Goal: Information Seeking & Learning: Learn about a topic

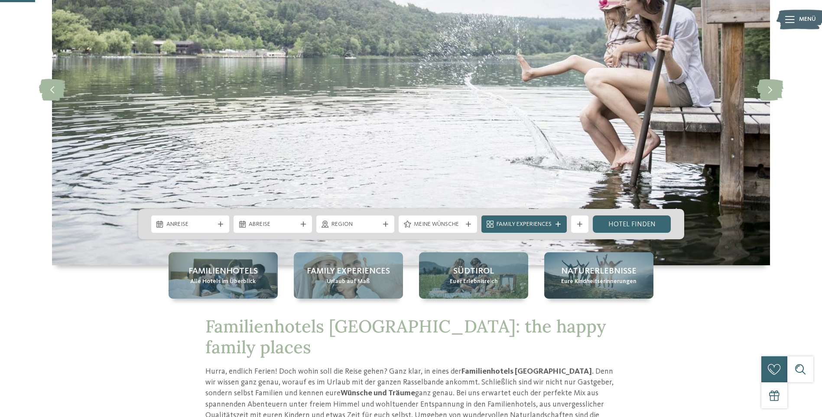
scroll to position [173, 0]
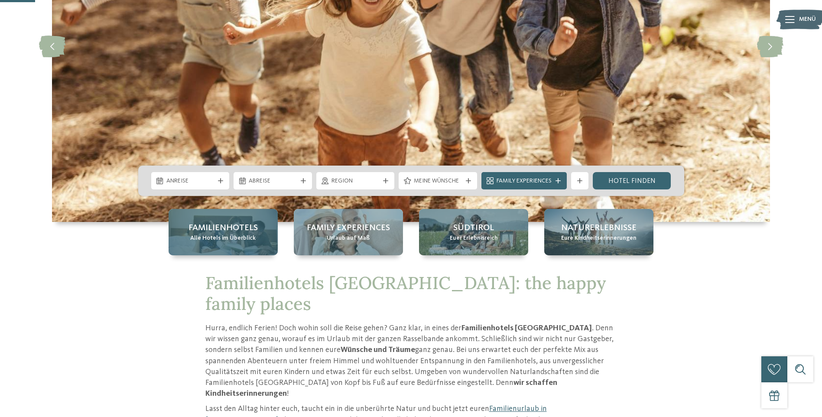
click at [202, 235] on span "Alle Hotels im Überblick" at bounding box center [222, 238] width 65 height 9
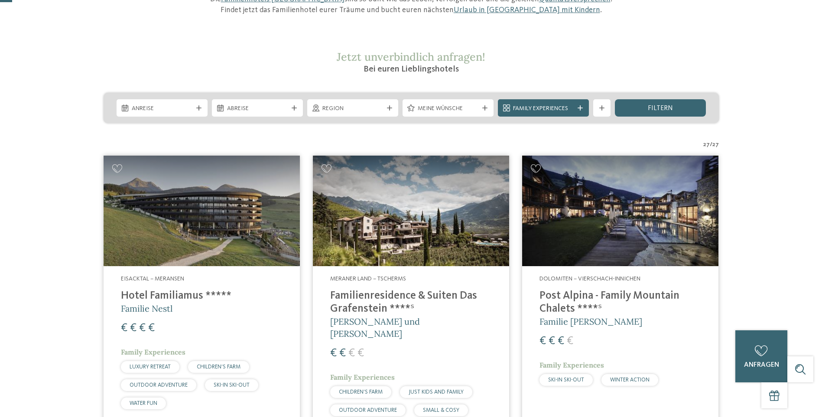
scroll to position [217, 0]
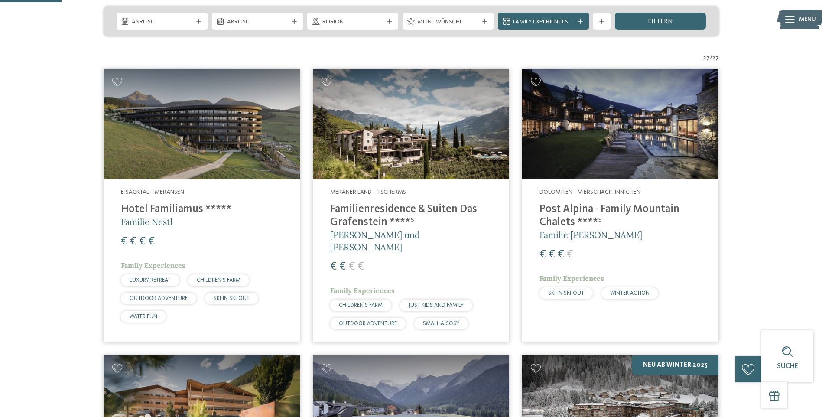
click at [149, 192] on span "Eisacktal – Meransen" at bounding box center [152, 192] width 63 height 6
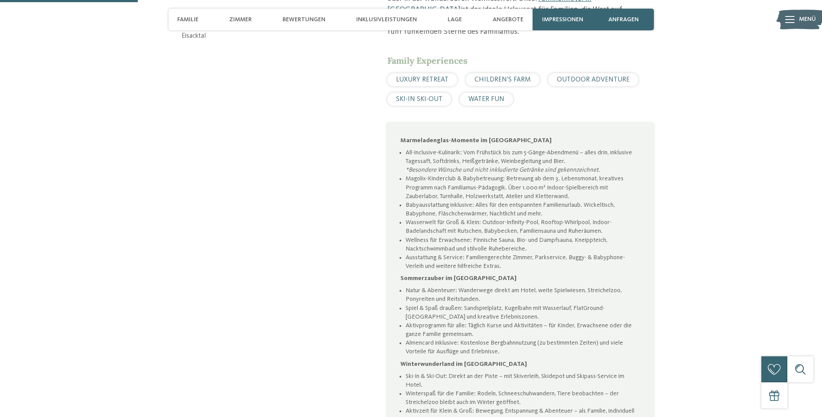
scroll to position [347, 0]
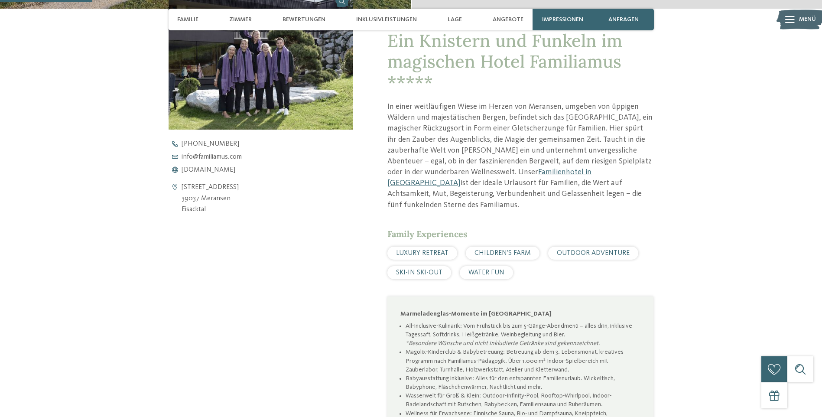
click at [373, 274] on div "Ein Knistern und Funkeln im magischen Hotel Familiamus ***** In einer weitläufi…" at bounding box center [503, 334] width 301 height 650
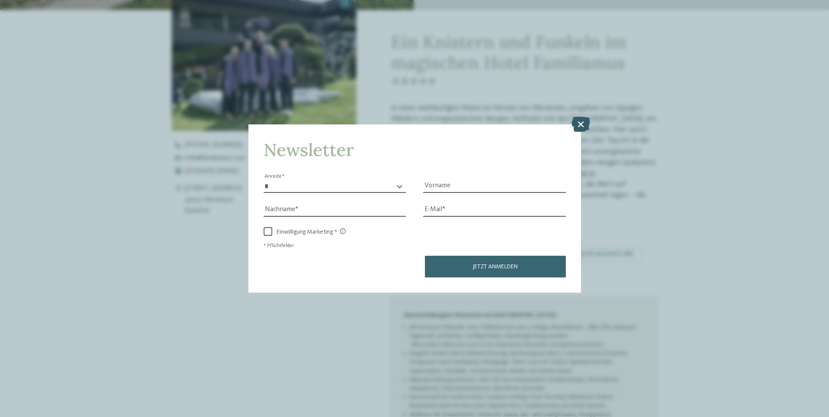
click at [578, 124] on icon at bounding box center [580, 123] width 19 height 15
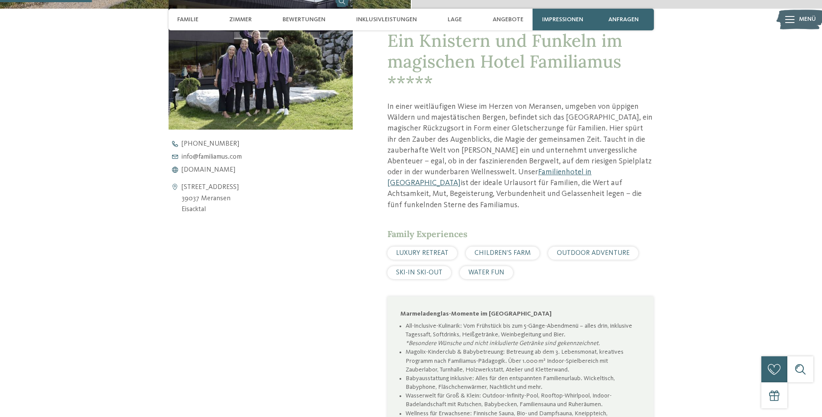
scroll to position [0, 0]
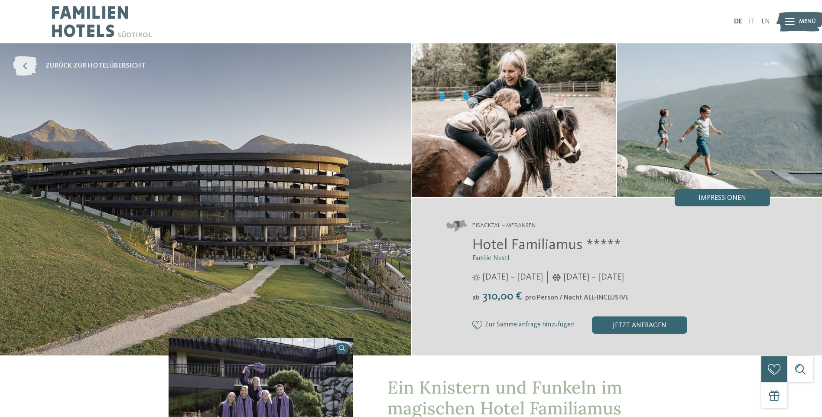
click at [30, 69] on icon at bounding box center [25, 66] width 24 height 20
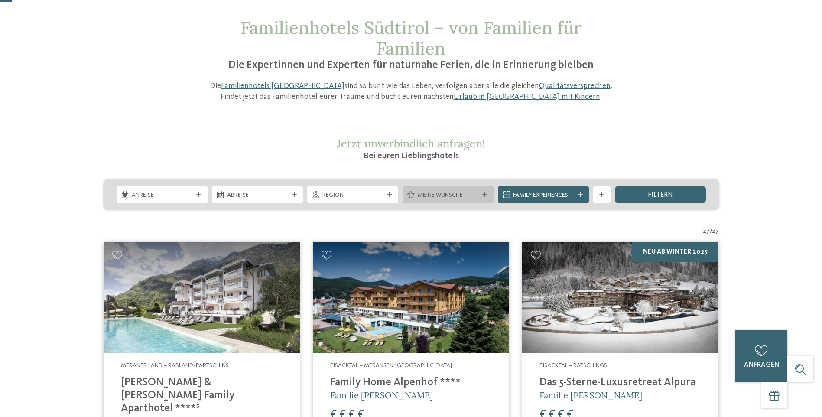
scroll to position [87, 0]
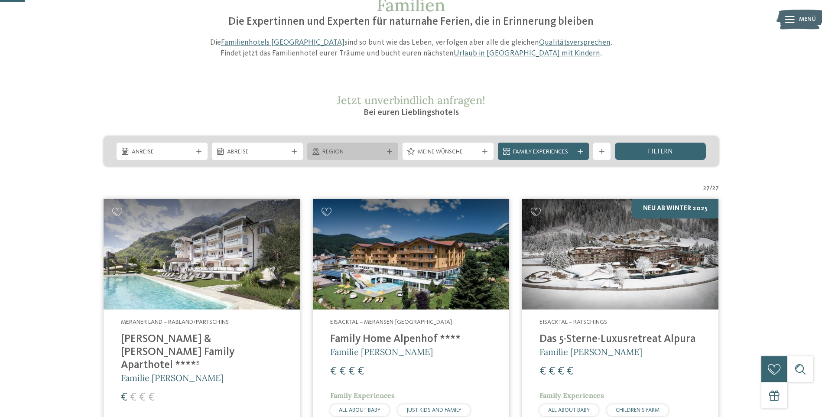
click at [378, 152] on span "Region" at bounding box center [352, 152] width 61 height 9
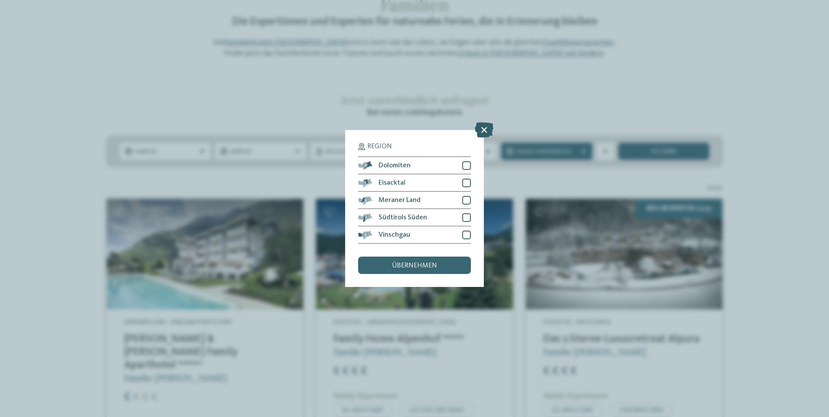
click at [481, 129] on icon at bounding box center [484, 129] width 19 height 15
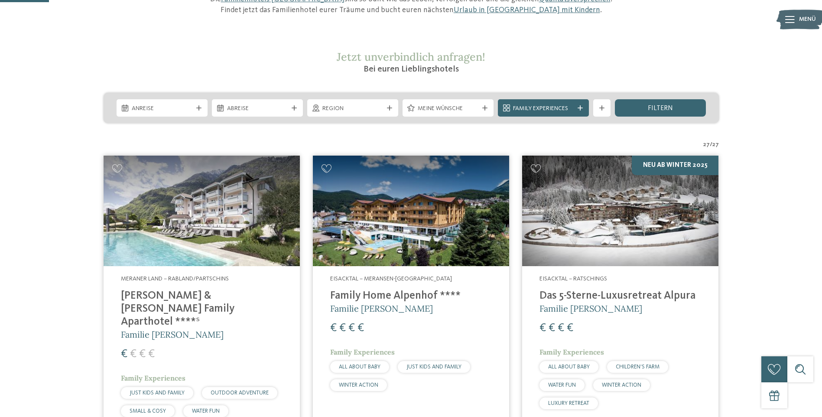
scroll to position [217, 0]
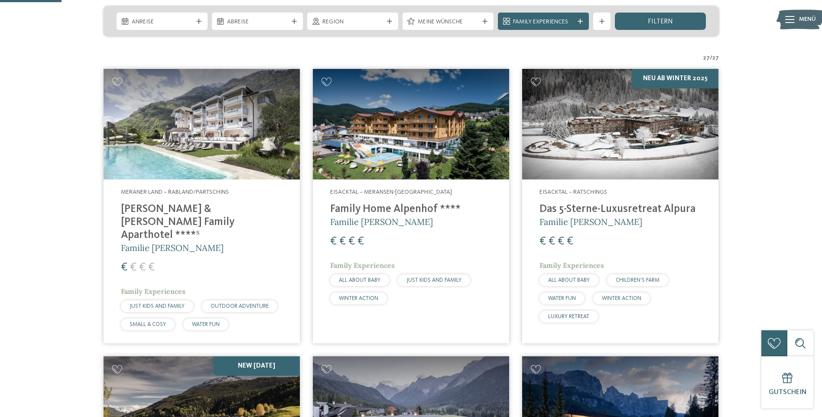
click at [209, 211] on h4 "Heidi & Edith Family Aparthotel ****ˢ" at bounding box center [202, 222] width 162 height 39
click at [357, 185] on div "Eisacktal – Meransen-Mühlbach Family Home Alpenhof **** Familie Pabst € € € € F…" at bounding box center [411, 248] width 196 height 138
click at [577, 166] on img at bounding box center [620, 124] width 196 height 111
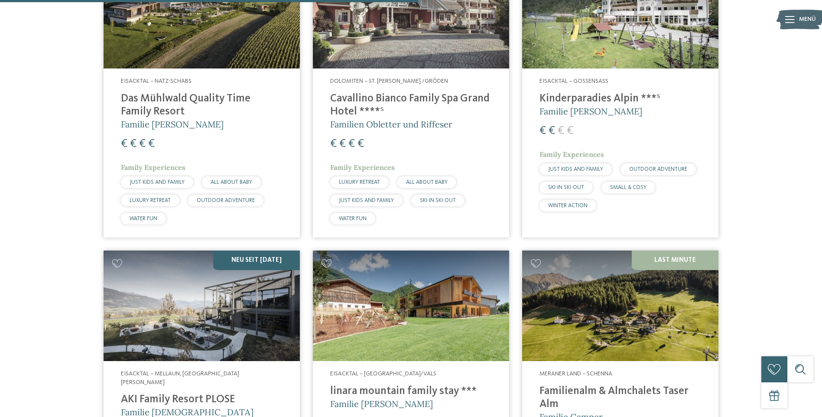
scroll to position [1479, 0]
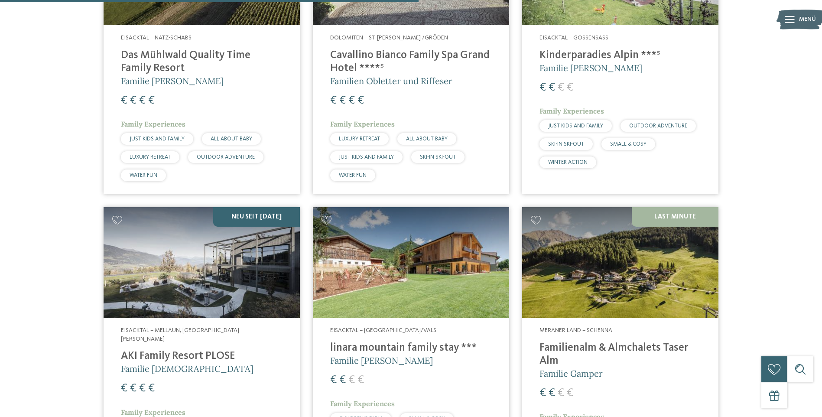
click at [441, 245] on img at bounding box center [411, 262] width 196 height 111
click at [169, 248] on img at bounding box center [202, 262] width 196 height 111
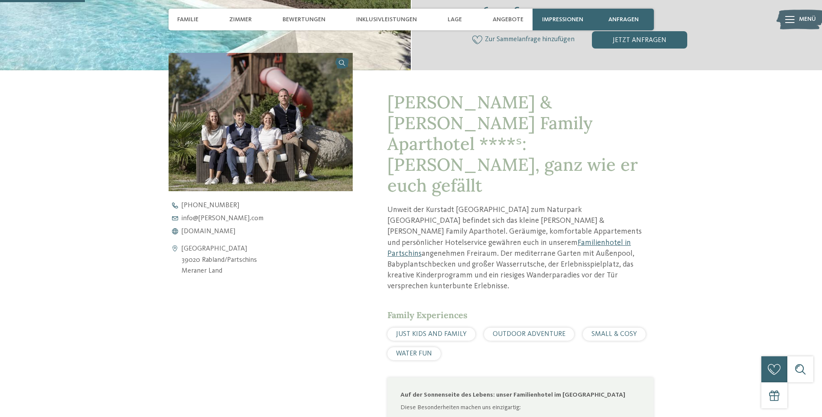
scroll to position [347, 0]
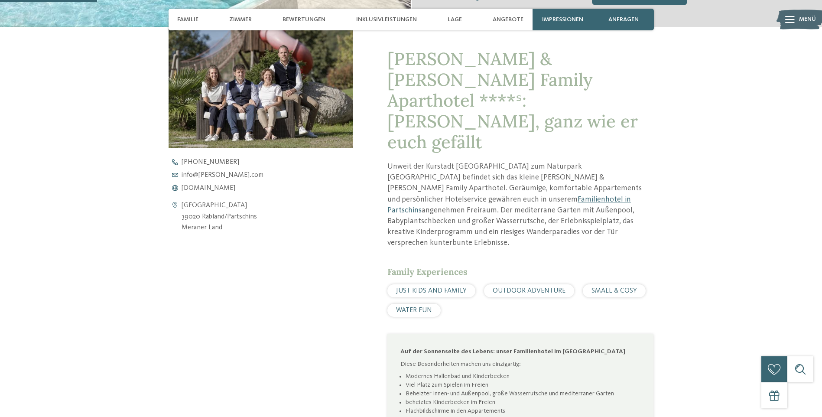
click at [208, 280] on div "Kontaktdaten öffnen Tschigatstraße 39020 Rabland/Partschins Meraner Land +39 04…" at bounding box center [261, 304] width 185 height 589
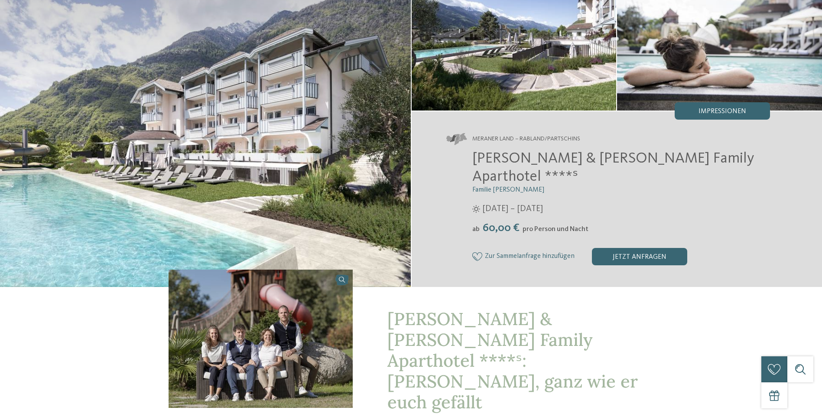
scroll to position [0, 0]
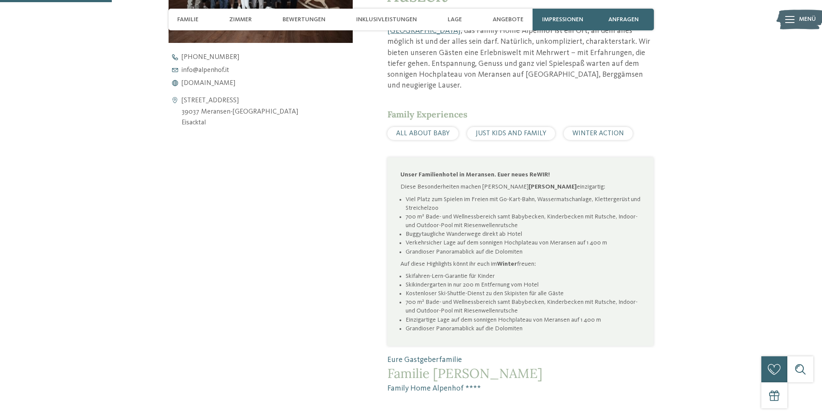
scroll to position [347, 0]
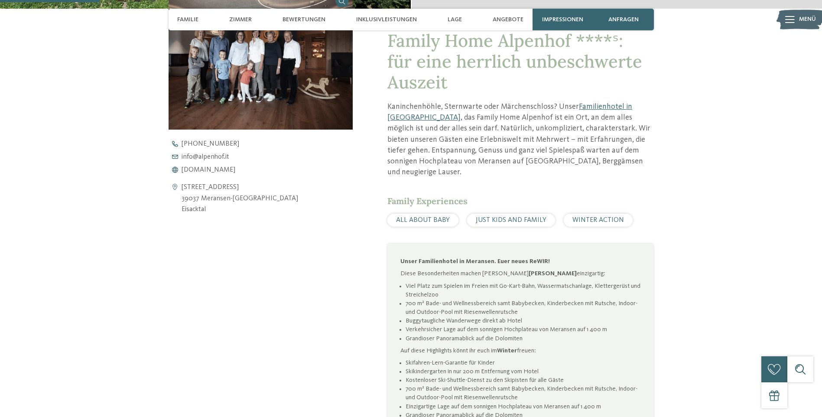
click at [265, 262] on div "Kontaktdaten öffnen [STREET_ADDRESS] 39037 Meransen-[GEOGRAPHIC_DATA] [GEOGRAPH…" at bounding box center [261, 227] width 185 height 472
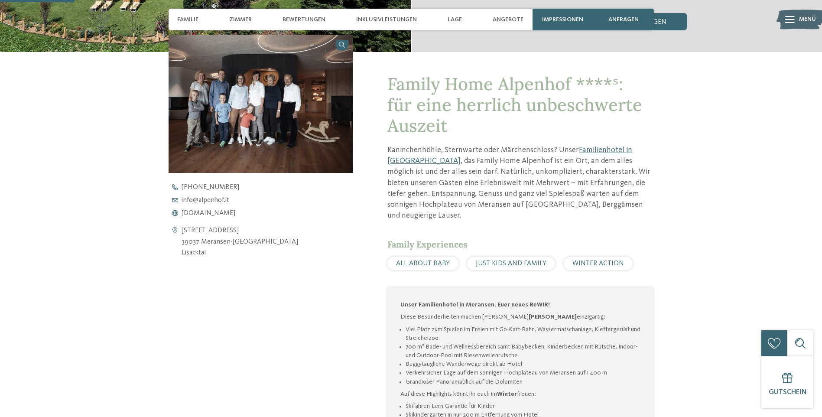
scroll to position [217, 0]
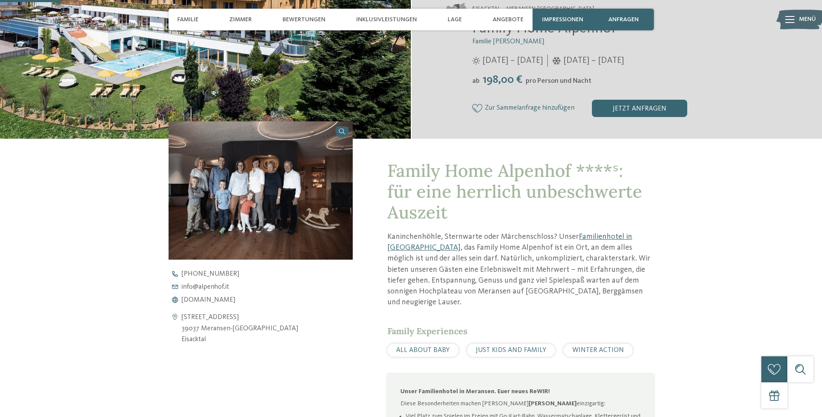
drag, startPoint x: 68, startPoint y: 290, endPoint x: 13, endPoint y: 279, distance: 56.2
click at [68, 290] on div "zurück zur Hotelübersicht ab" at bounding box center [411, 219] width 822 height 784
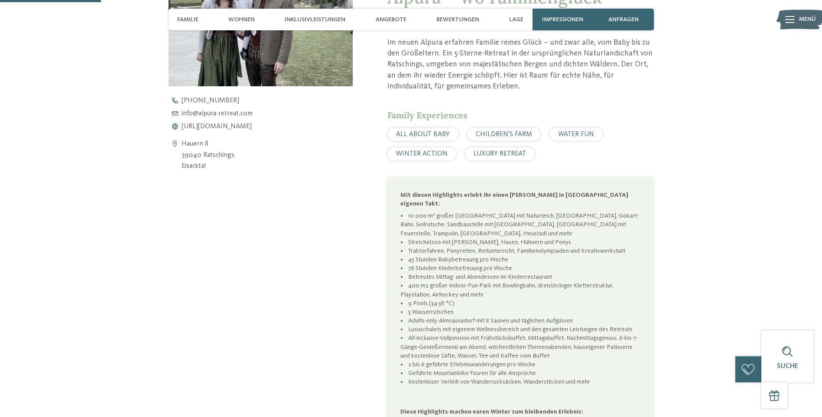
click at [153, 272] on div "Alpura – wo Familienglück Wurzeln schlägt Im neuen Alpura erfahren Familie rein…" at bounding box center [411, 319] width 589 height 708
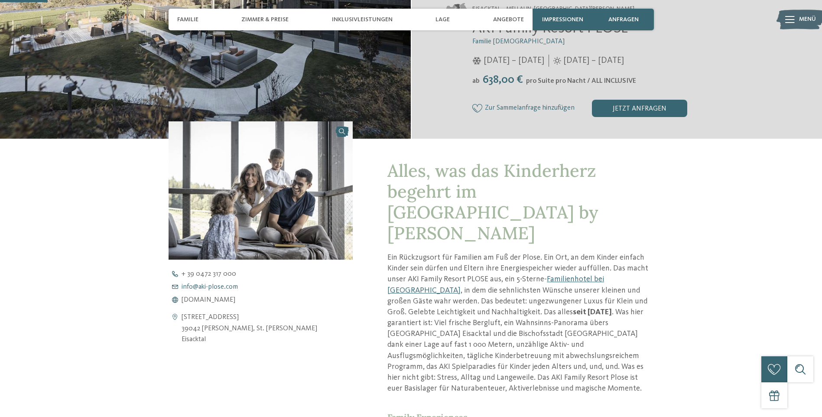
scroll to position [173, 0]
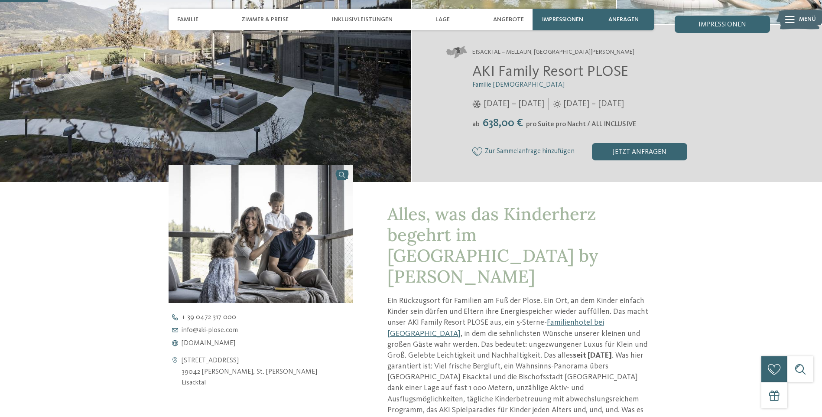
click at [241, 321] on div "+ 39 0472 317 000 info@ no-spam. aki-plose. no-spam. com www.aki-plose.com" at bounding box center [268, 330] width 199 height 33
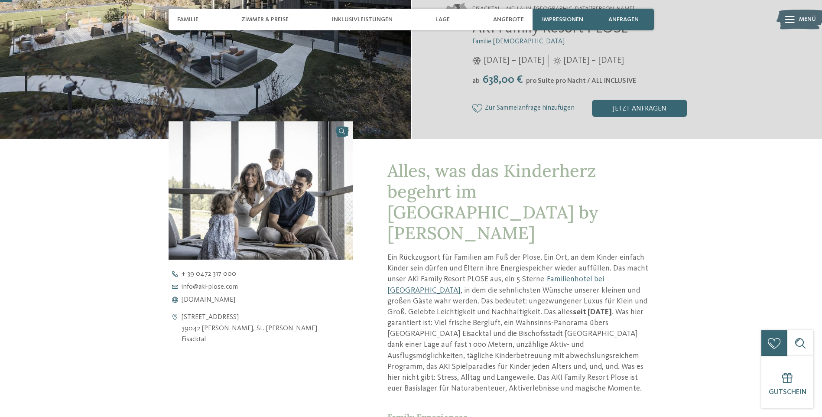
scroll to position [0, 0]
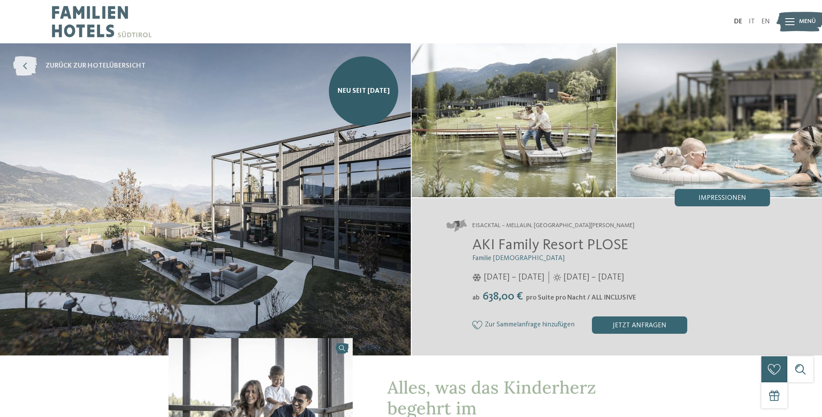
click at [20, 62] on icon at bounding box center [25, 66] width 24 height 20
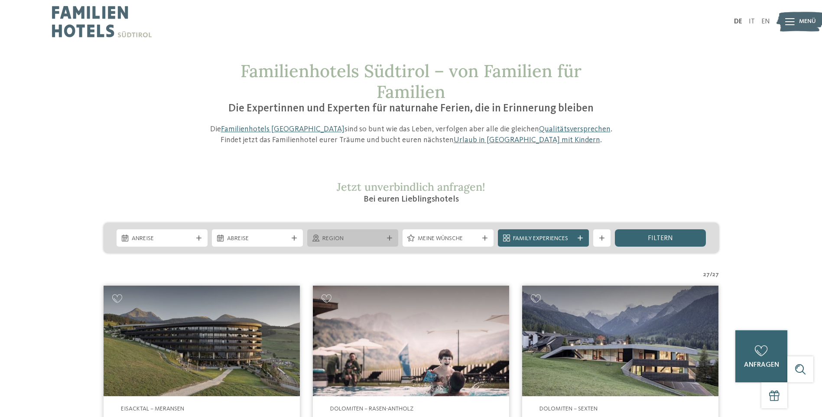
click at [367, 238] on span "Region" at bounding box center [352, 238] width 61 height 9
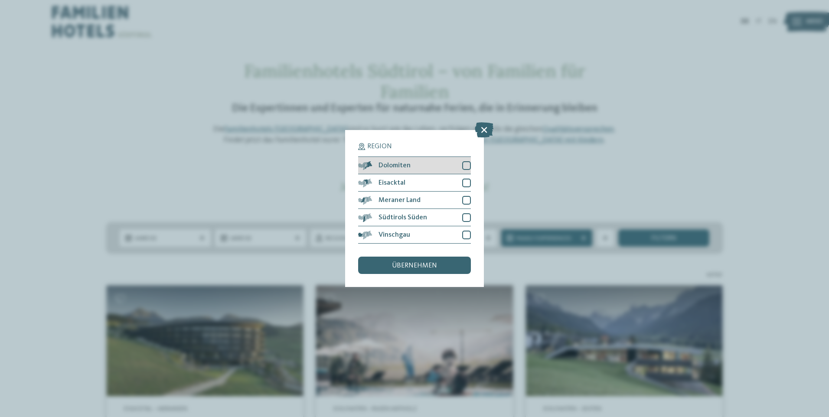
click at [466, 164] on div at bounding box center [466, 165] width 9 height 9
click at [425, 263] on span "übernehmen" at bounding box center [414, 265] width 45 height 7
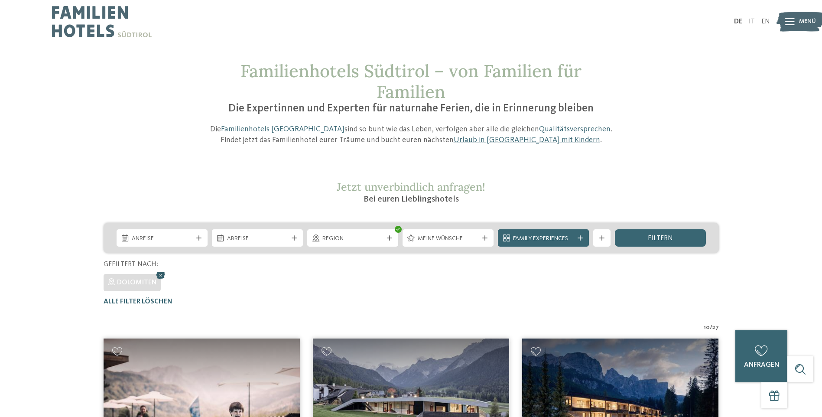
click at [160, 275] on icon at bounding box center [160, 275] width 13 height 11
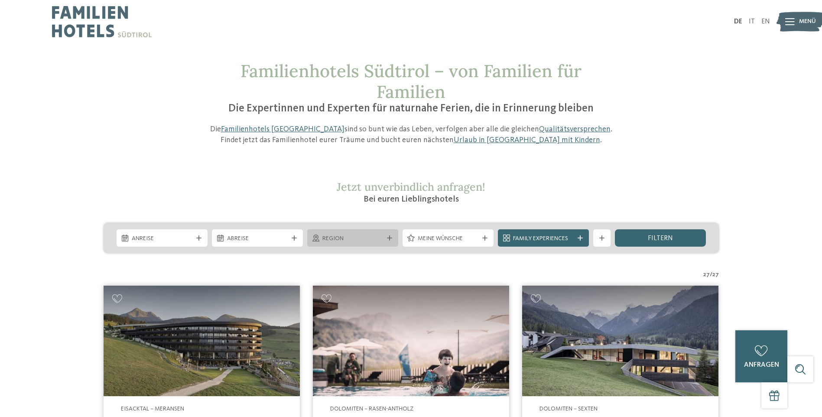
click at [376, 234] on div "Region" at bounding box center [352, 239] width 65 height 10
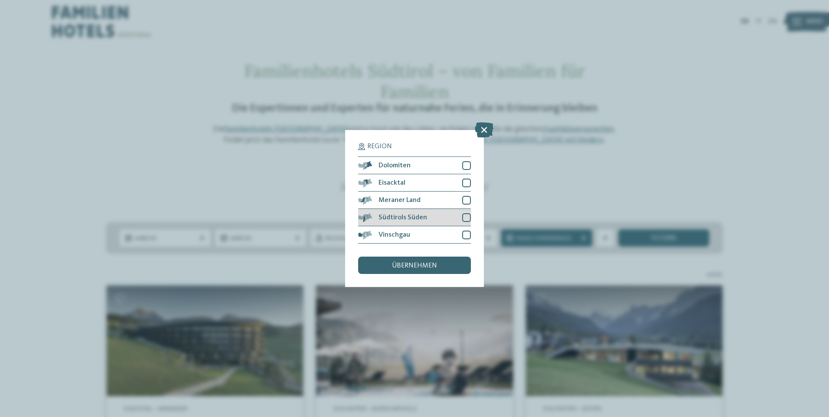
click at [466, 217] on div at bounding box center [466, 217] width 9 height 9
click at [417, 265] on span "übernehmen" at bounding box center [414, 265] width 45 height 7
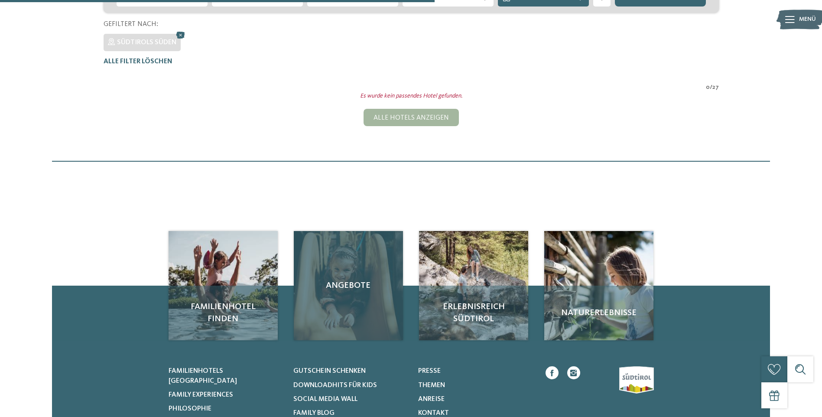
scroll to position [67, 0]
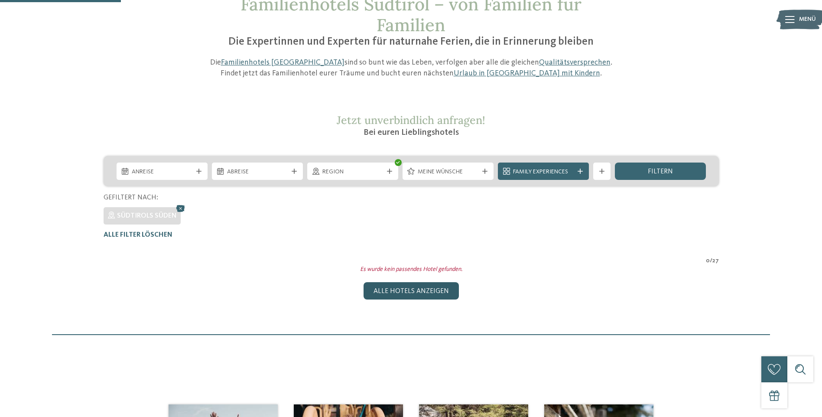
click at [435, 293] on div "Alle Hotels anzeigen" at bounding box center [411, 290] width 95 height 17
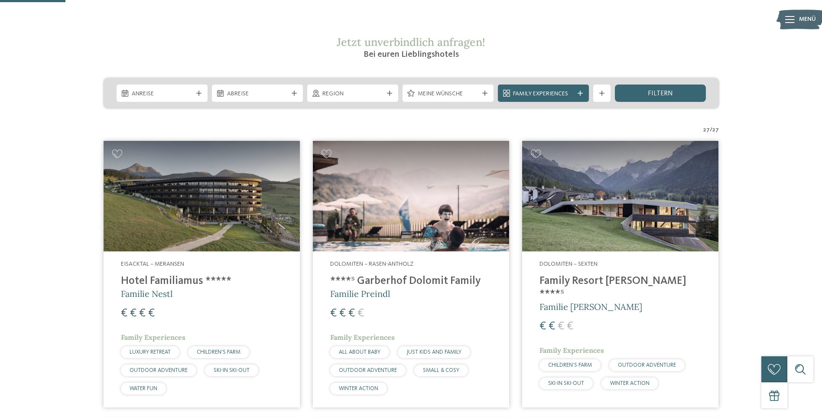
scroll to position [15, 0]
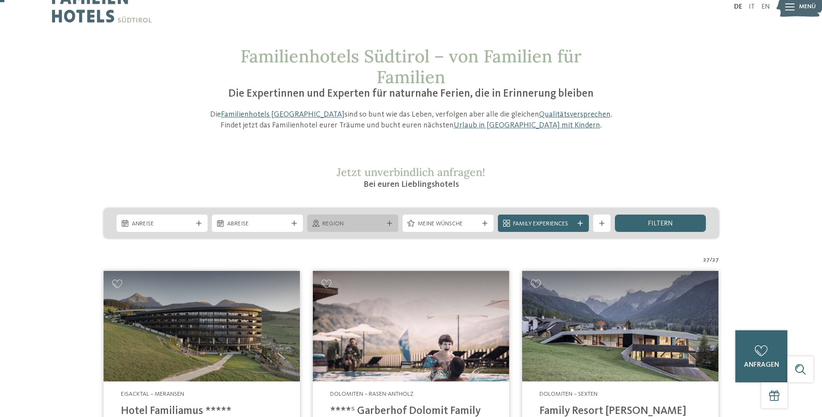
click at [384, 225] on div "Region" at bounding box center [352, 224] width 65 height 10
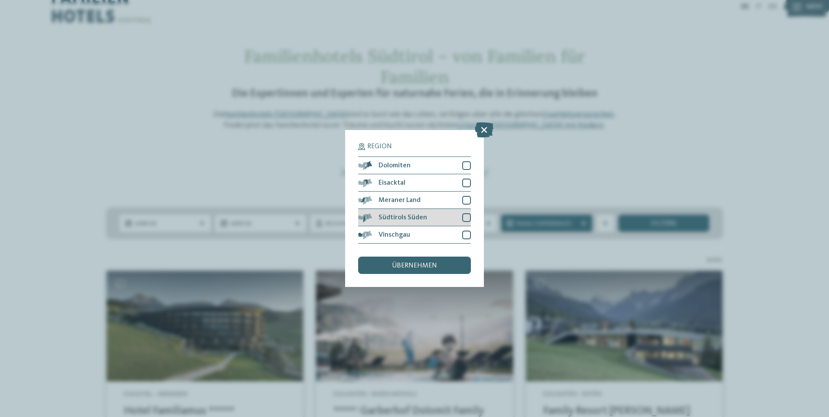
click at [470, 220] on div at bounding box center [466, 217] width 9 height 9
click at [444, 268] on div "übernehmen" at bounding box center [414, 265] width 113 height 17
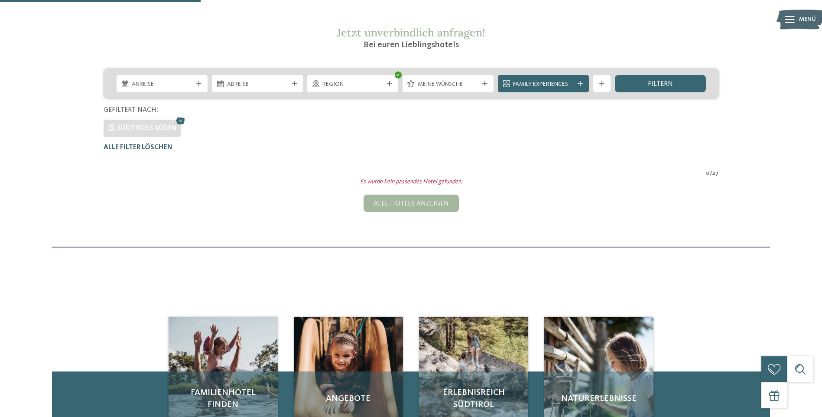
scroll to position [111, 0]
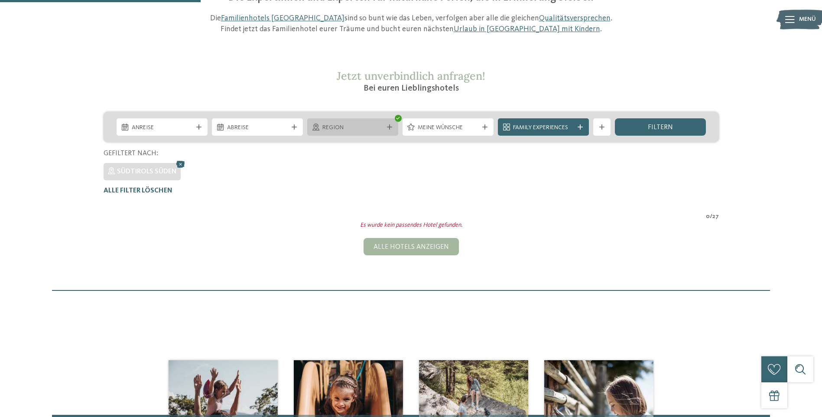
click at [393, 125] on div at bounding box center [389, 126] width 9 height 5
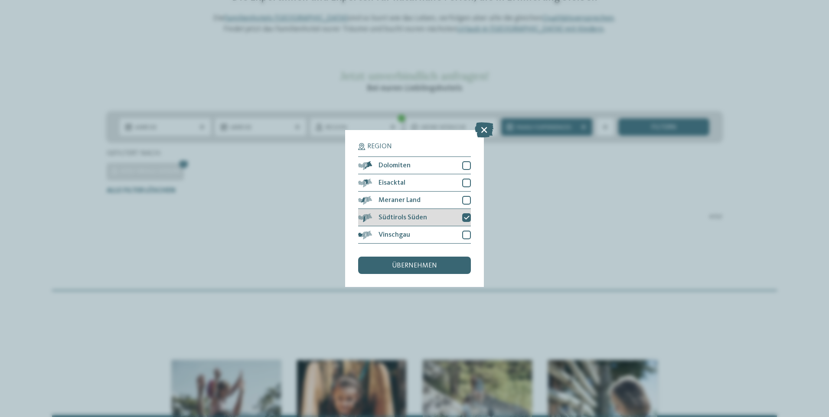
click at [469, 217] on div at bounding box center [466, 217] width 9 height 9
click at [466, 201] on div at bounding box center [466, 200] width 9 height 9
click at [414, 264] on span "übernehmen" at bounding box center [414, 265] width 45 height 7
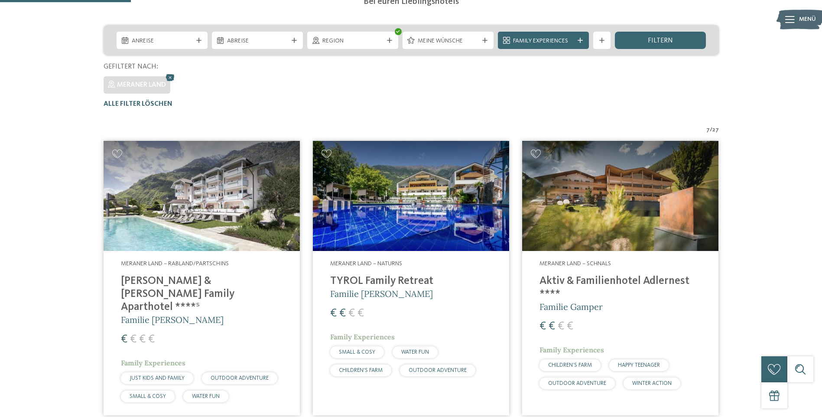
scroll to position [68, 0]
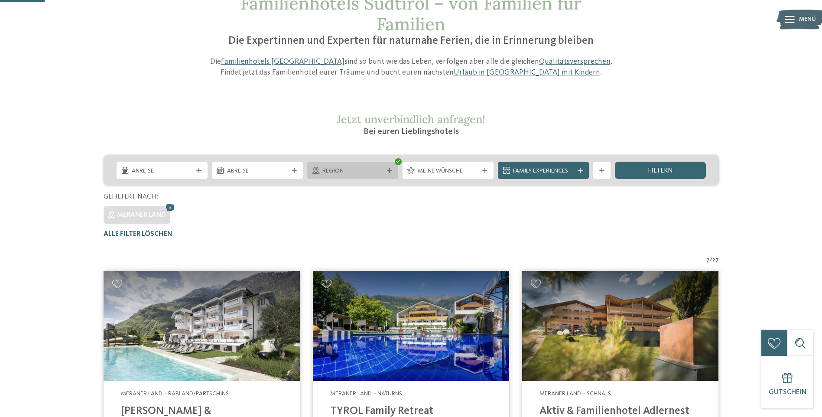
click at [383, 176] on div "Region" at bounding box center [352, 170] width 91 height 17
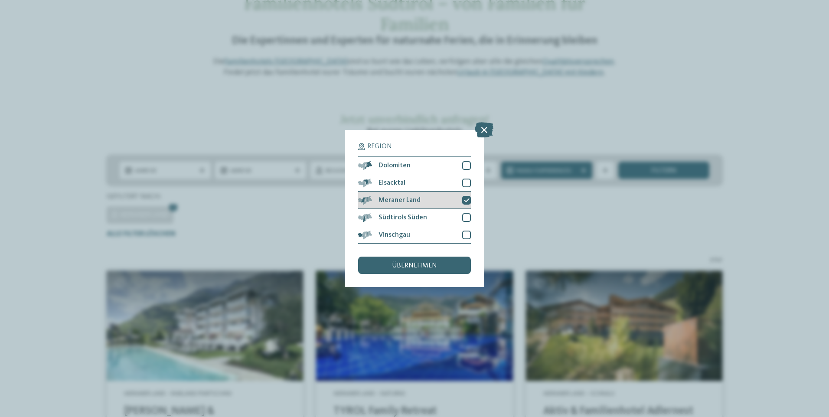
click at [467, 200] on icon at bounding box center [467, 200] width 6 height 5
click at [466, 168] on div at bounding box center [466, 165] width 9 height 9
click at [408, 266] on span "übernehmen" at bounding box center [414, 265] width 45 height 7
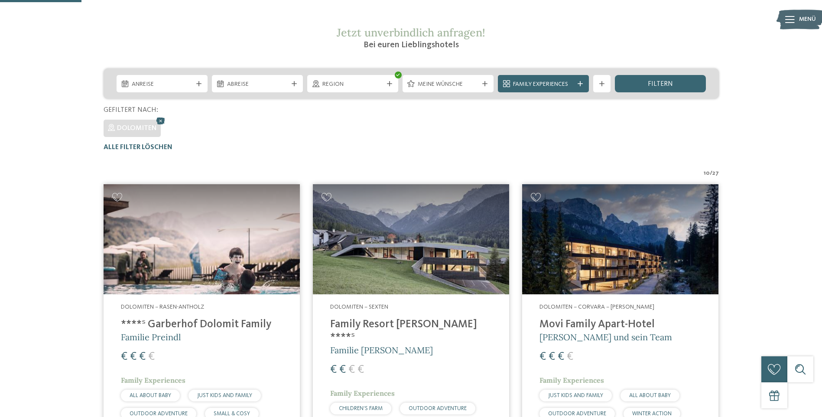
scroll to position [0, 0]
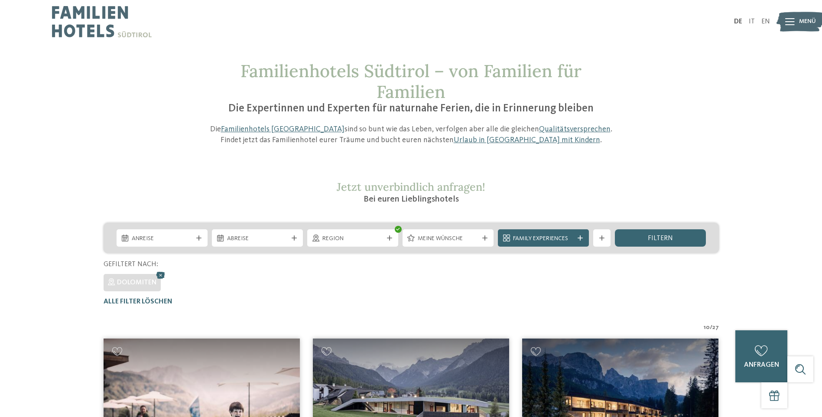
click at [385, 239] on div at bounding box center [389, 237] width 9 height 5
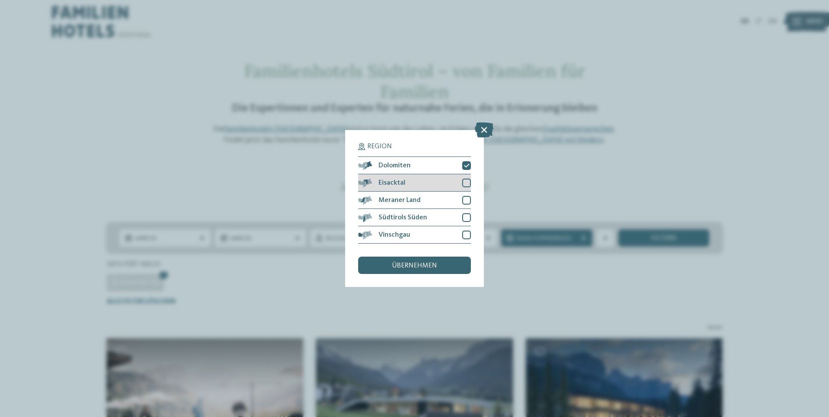
click at [465, 186] on div at bounding box center [466, 183] width 9 height 9
click at [467, 168] on div at bounding box center [466, 165] width 9 height 9
click at [451, 267] on div "übernehmen" at bounding box center [414, 265] width 113 height 17
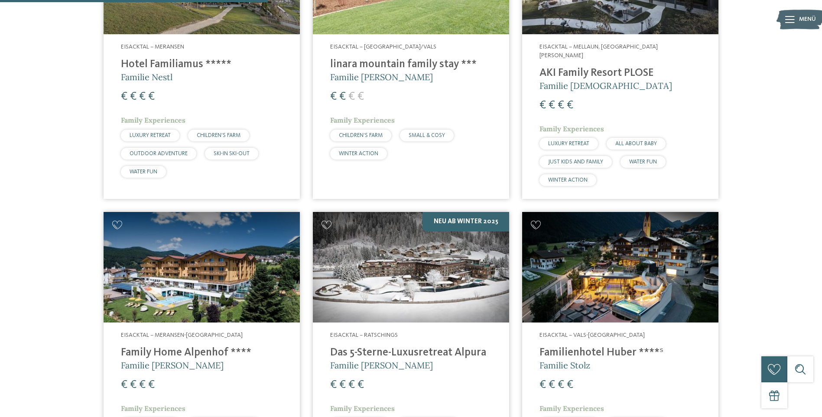
scroll to position [154, 0]
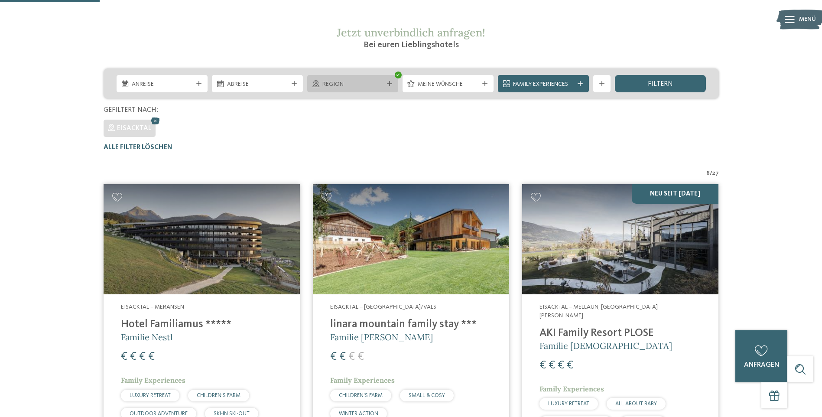
click at [365, 90] on div "Region" at bounding box center [352, 83] width 91 height 17
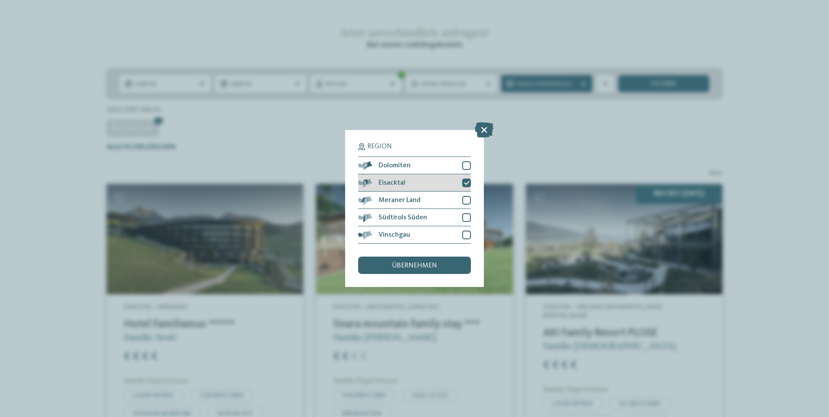
click at [469, 184] on icon at bounding box center [467, 182] width 6 height 5
click at [462, 199] on div at bounding box center [466, 200] width 9 height 9
click at [418, 257] on div "Region Dolomiten Eisacktal" at bounding box center [414, 208] width 113 height 131
drag, startPoint x: 418, startPoint y: 257, endPoint x: 418, endPoint y: 261, distance: 4.8
click at [418, 261] on div "übernehmen" at bounding box center [414, 265] width 113 height 17
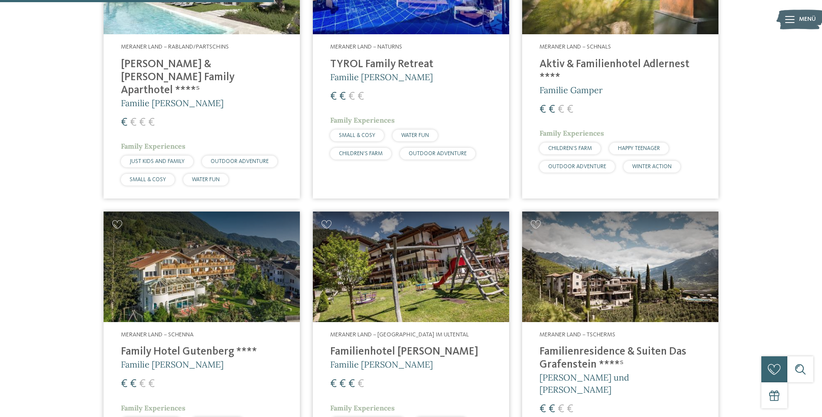
scroll to position [544, 0]
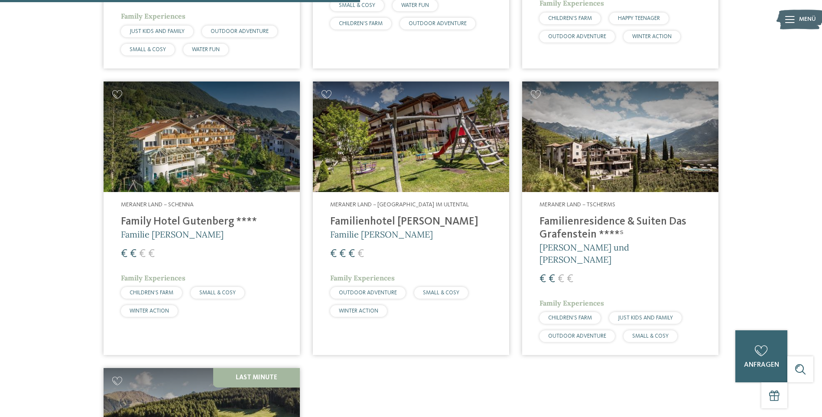
click at [364, 192] on div "Meraner Land – St. Walburg im Ultental Familienhotel Viktoria Familie Paris Sta…" at bounding box center [411, 261] width 196 height 138
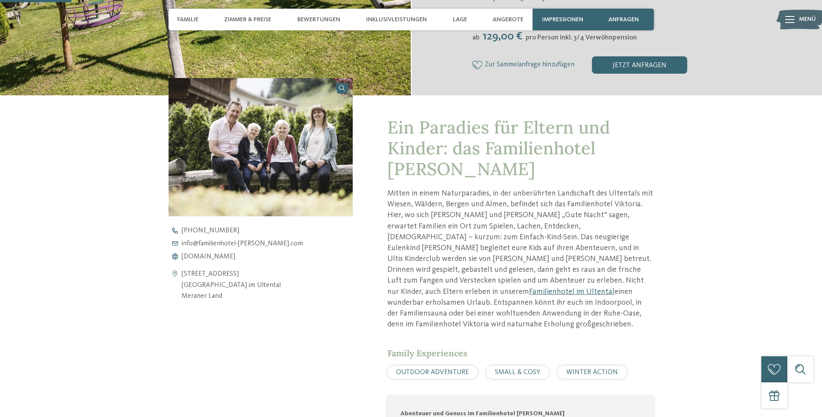
scroll to position [390, 0]
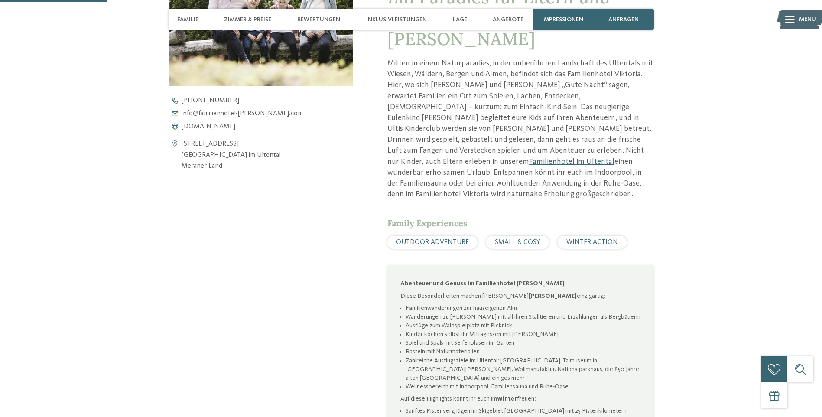
click at [228, 228] on div "Kontaktdaten öffnen Hauptstraße 293 39016 St. Walburg im Ultental Meraner Land …" at bounding box center [261, 238] width 185 height 581
click at [324, 238] on div "Kontaktdaten öffnen Hauptstraße 293 39016 St. Walburg im Ultental Meraner Land …" at bounding box center [261, 238] width 185 height 581
drag, startPoint x: 256, startPoint y: 245, endPoint x: 235, endPoint y: 224, distance: 29.1
click at [254, 243] on div "Kontaktdaten öffnen Hauptstraße 293 39016 St. Walburg im Ultental Meraner Land …" at bounding box center [261, 238] width 185 height 581
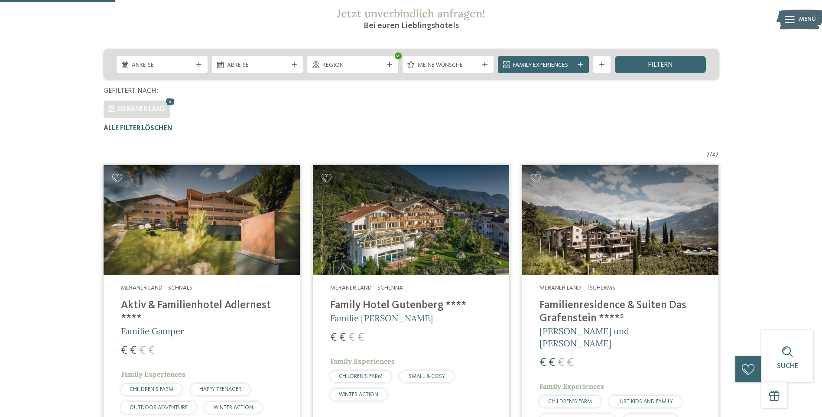
scroll to position [130, 0]
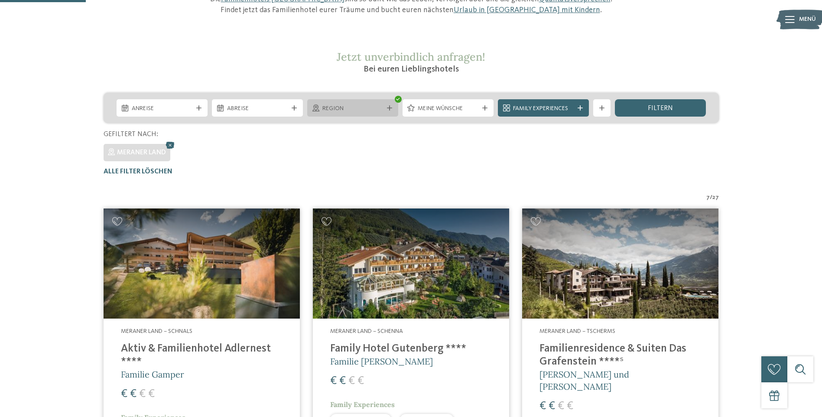
click at [392, 108] on icon at bounding box center [389, 107] width 5 height 5
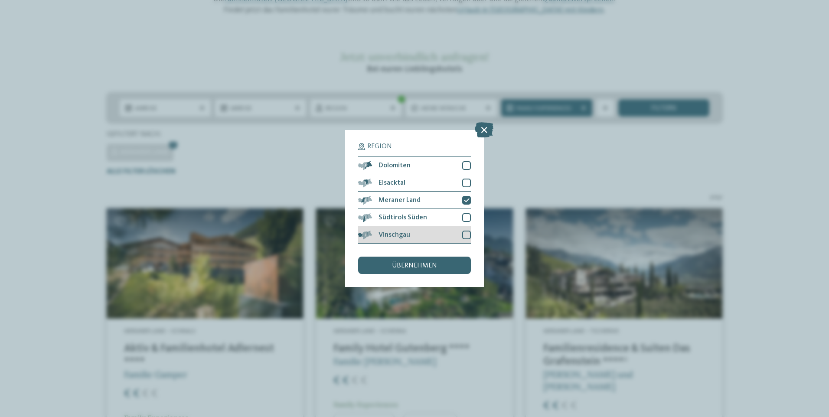
click at [465, 237] on div at bounding box center [466, 235] width 9 height 9
click at [468, 202] on icon at bounding box center [467, 200] width 6 height 5
click at [411, 274] on div "Region Dolomiten Eisacktal" at bounding box center [414, 208] width 139 height 157
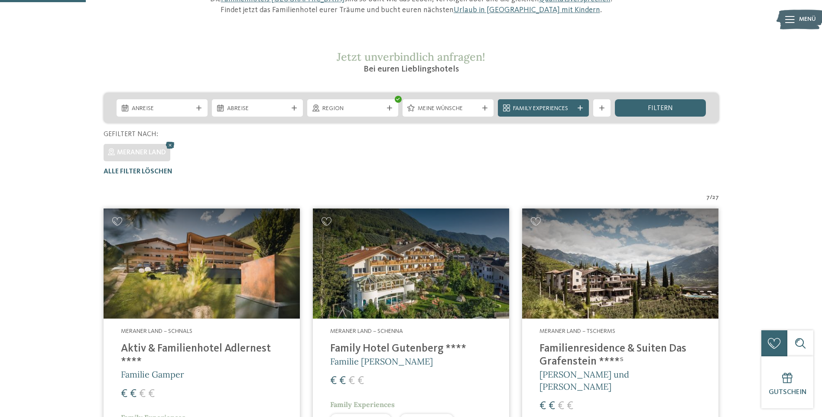
click at [412, 268] on img at bounding box center [411, 263] width 196 height 111
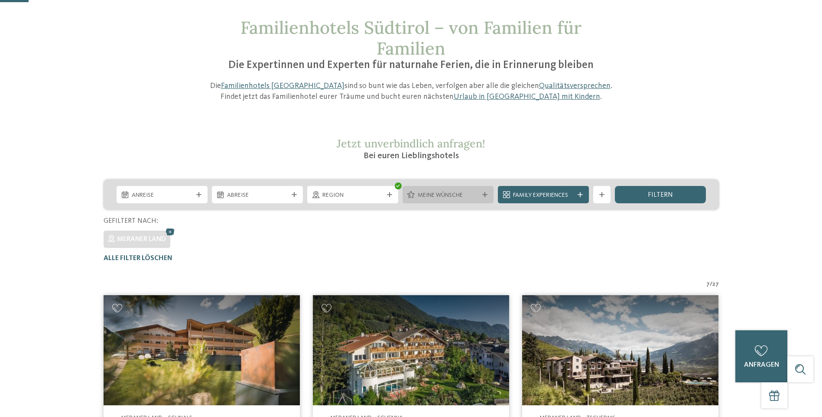
scroll to position [0, 0]
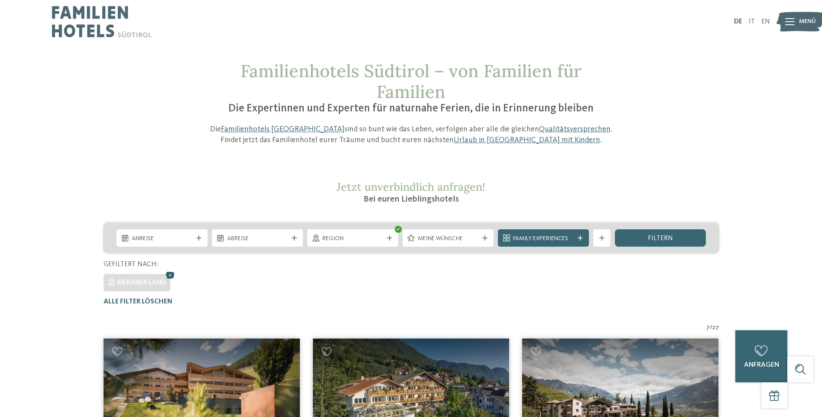
click at [170, 276] on icon at bounding box center [170, 275] width 13 height 11
click at [390, 237] on icon at bounding box center [389, 237] width 5 height 5
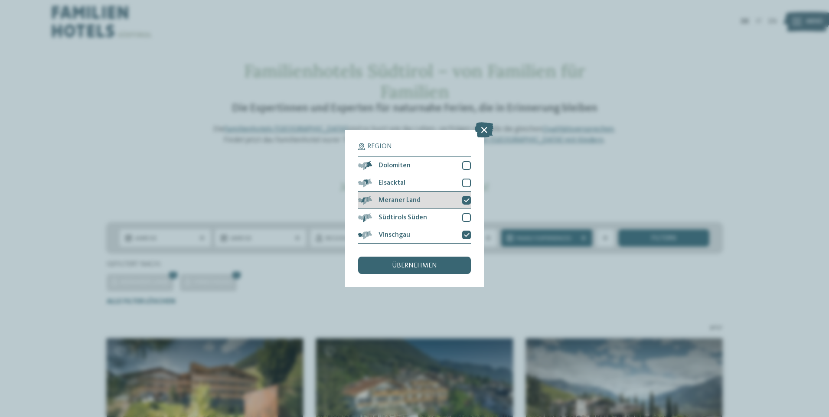
click at [463, 202] on div at bounding box center [466, 200] width 9 height 9
click at [466, 234] on icon at bounding box center [467, 234] width 6 height 5
click at [449, 264] on div "übernehmen" at bounding box center [414, 265] width 113 height 17
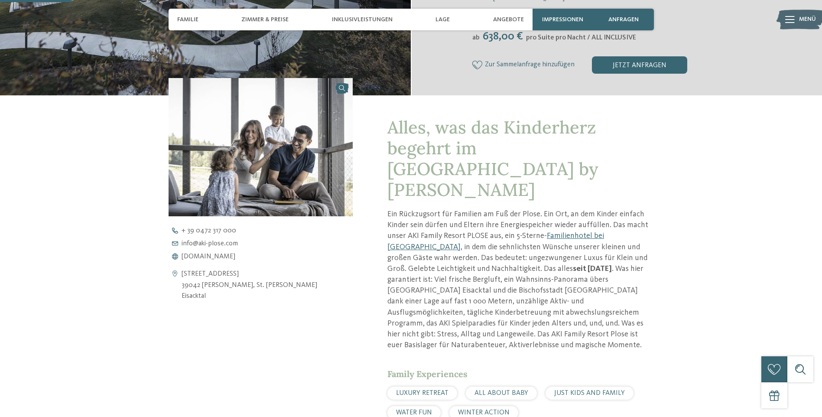
scroll to position [260, 0]
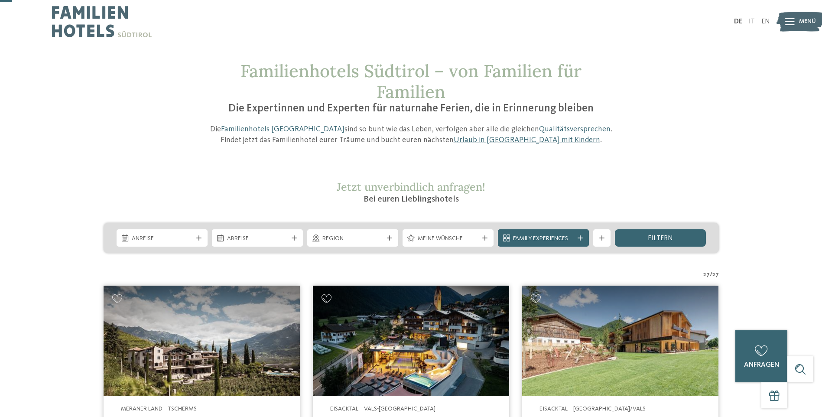
scroll to position [87, 0]
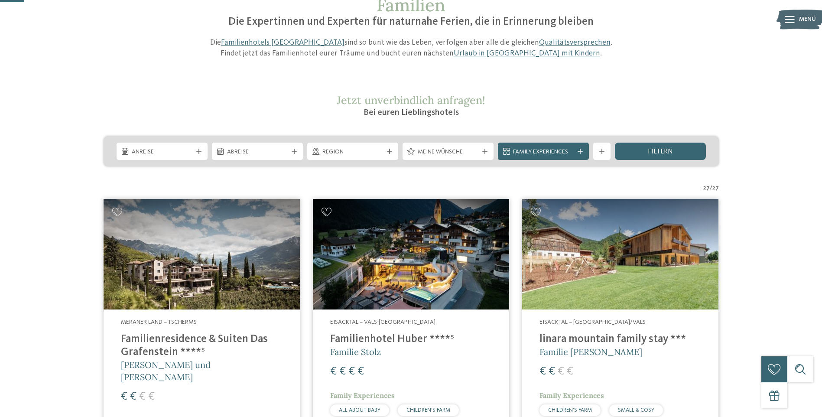
click at [228, 247] on img at bounding box center [202, 254] width 196 height 111
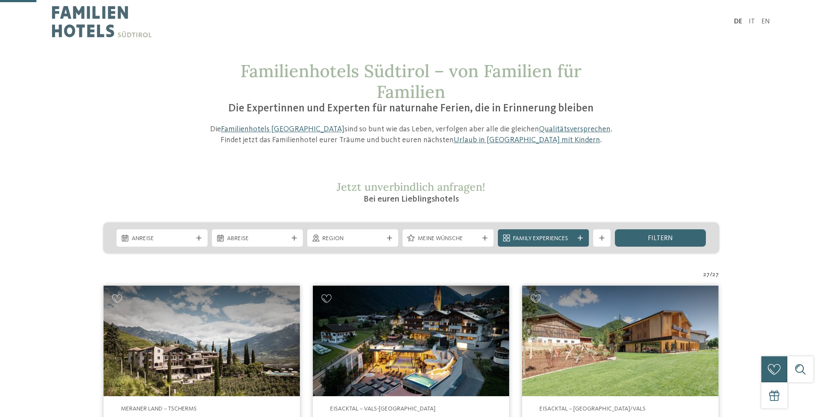
scroll to position [173, 0]
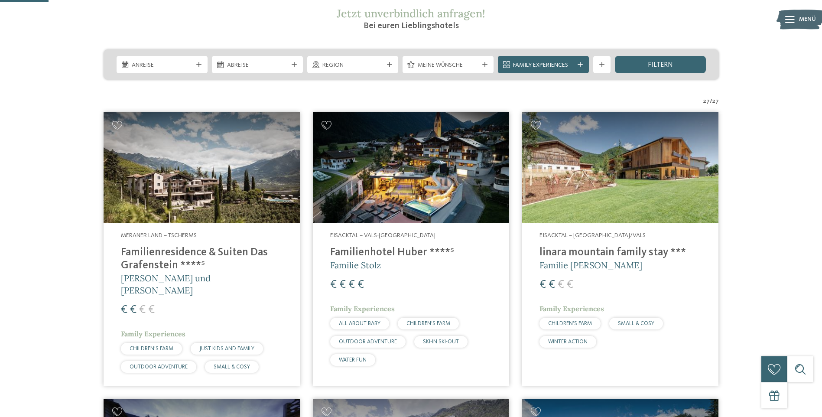
click at [222, 174] on img at bounding box center [202, 167] width 196 height 111
click at [397, 221] on img at bounding box center [411, 167] width 196 height 111
click at [615, 210] on img at bounding box center [620, 167] width 196 height 111
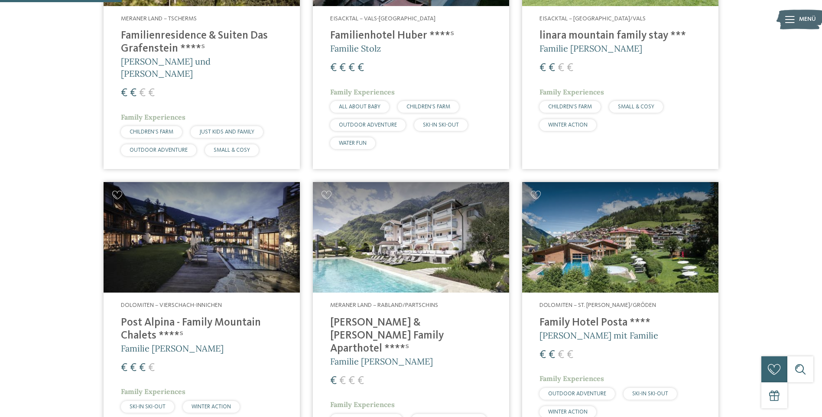
scroll to position [433, 0]
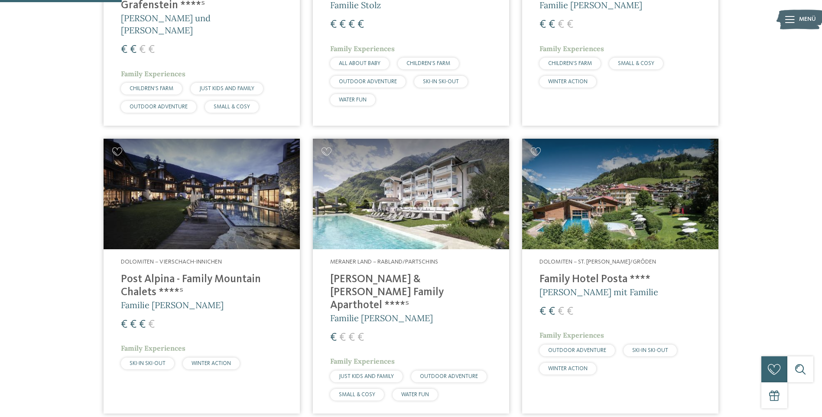
click at [218, 215] on img at bounding box center [202, 194] width 196 height 111
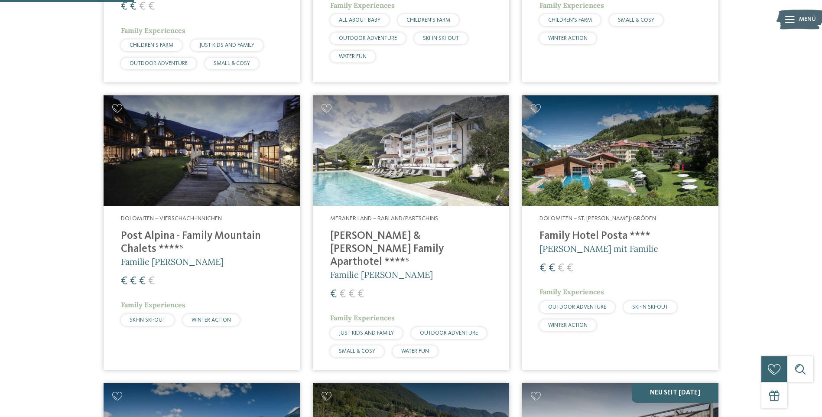
scroll to position [520, 0]
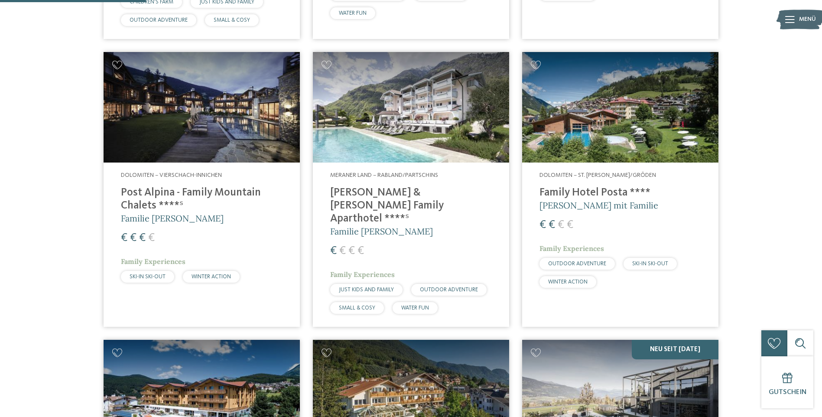
click at [589, 123] on img at bounding box center [620, 107] width 196 height 111
click at [591, 186] on h4 "Family Hotel Posta ****" at bounding box center [621, 192] width 162 height 13
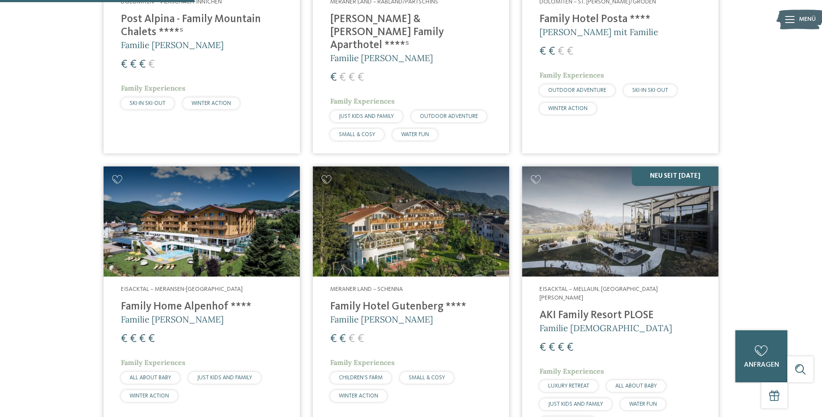
scroll to position [737, 0]
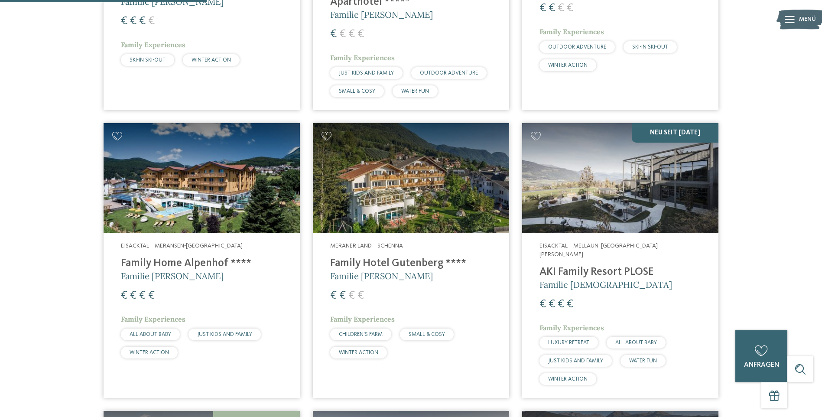
click at [162, 177] on img at bounding box center [202, 178] width 196 height 111
click at [373, 167] on img at bounding box center [411, 178] width 196 height 111
click at [630, 202] on img at bounding box center [620, 178] width 196 height 111
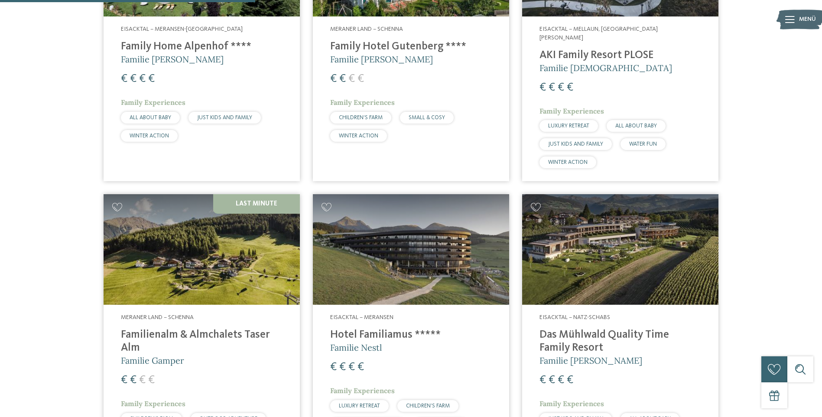
scroll to position [997, 0]
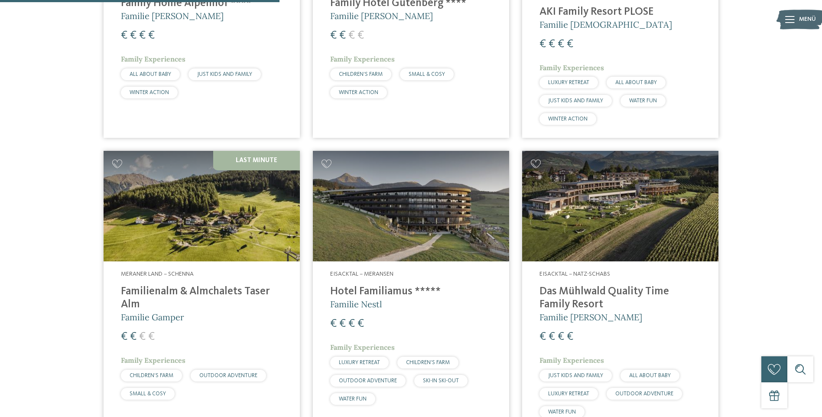
click at [150, 226] on img at bounding box center [202, 206] width 196 height 111
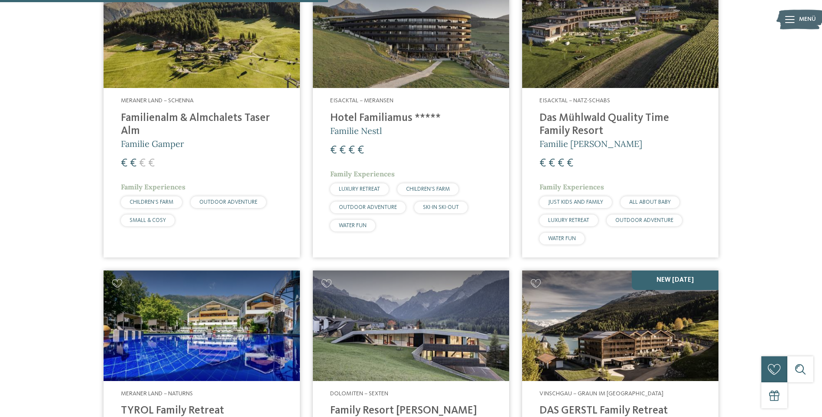
scroll to position [1127, 0]
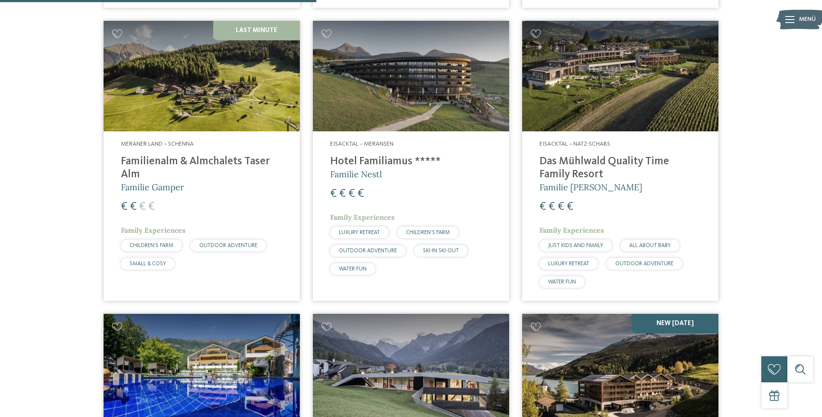
click at [387, 155] on h4 "Hotel Familiamus *****" at bounding box center [411, 161] width 162 height 13
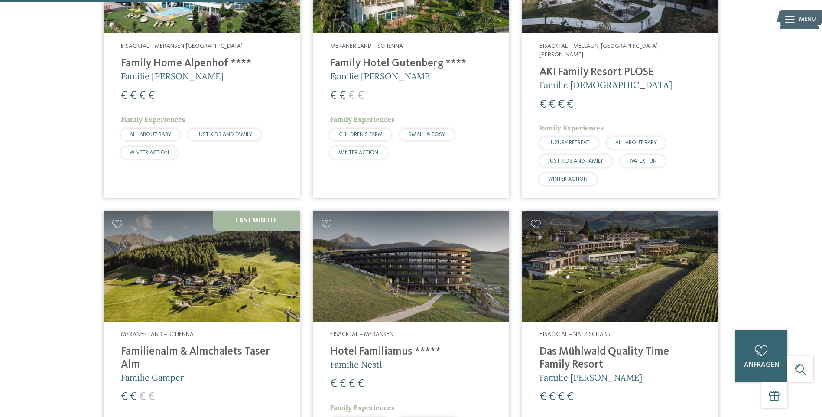
scroll to position [980, 0]
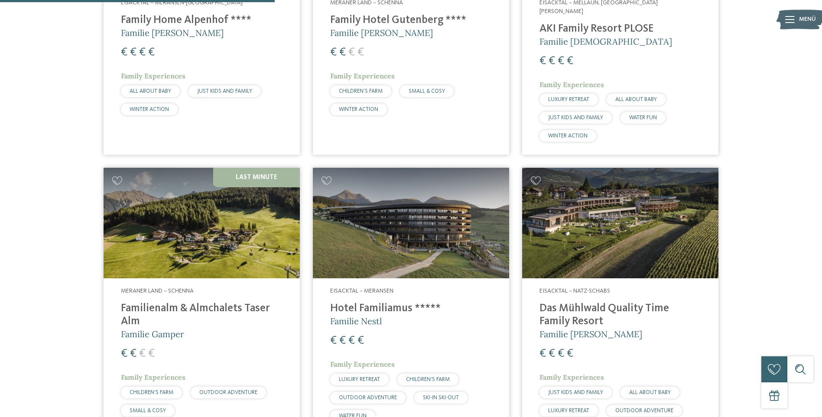
click at [635, 302] on h4 "Das Mühlwald Quality Time Family Resort" at bounding box center [621, 315] width 162 height 26
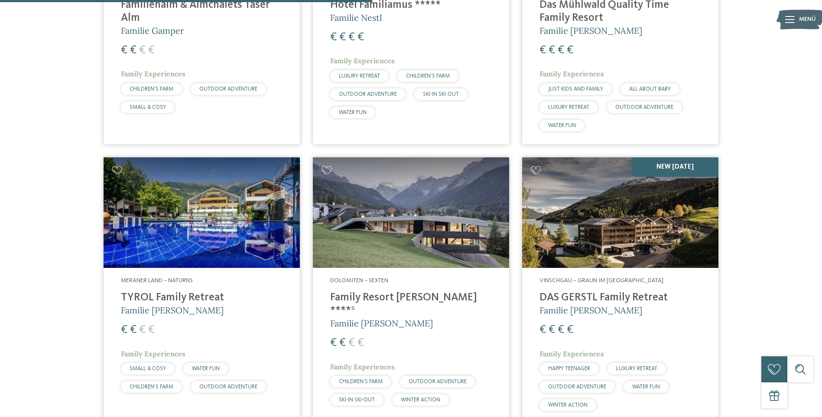
scroll to position [1327, 0]
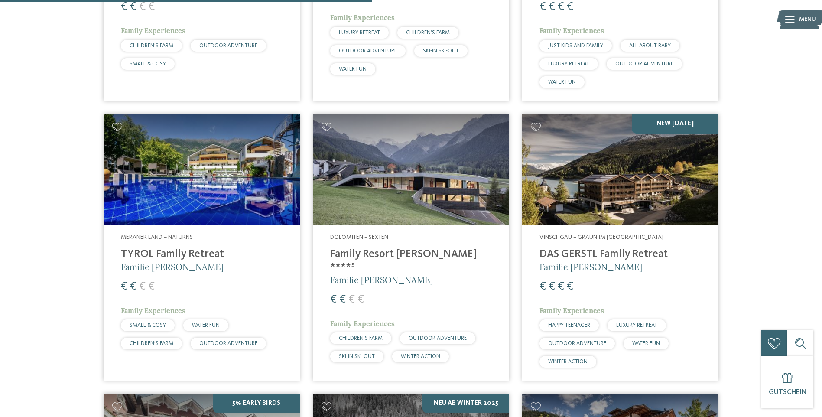
click at [187, 248] on h4 "TYROL Family Retreat" at bounding box center [202, 254] width 162 height 13
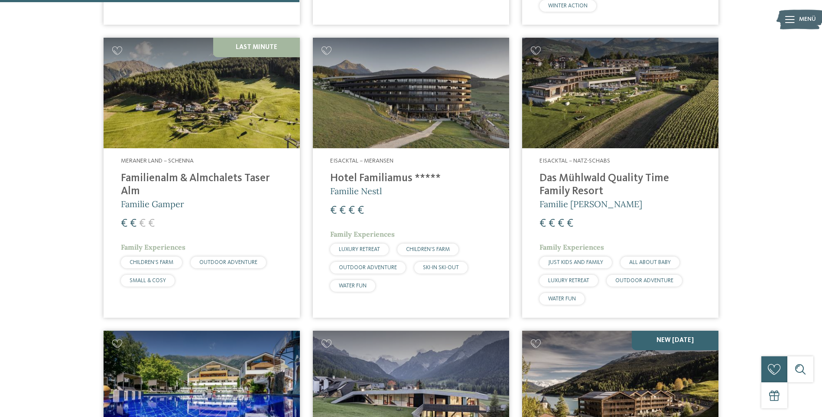
scroll to position [1067, 0]
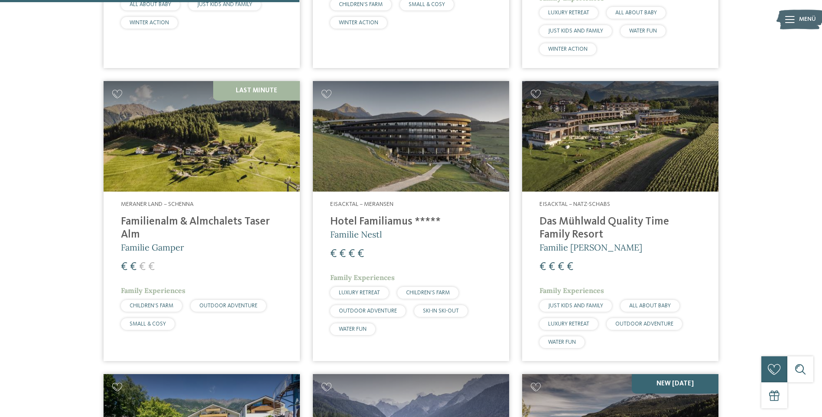
click at [562, 215] on h4 "Das Mühlwald Quality Time Family Resort" at bounding box center [621, 228] width 162 height 26
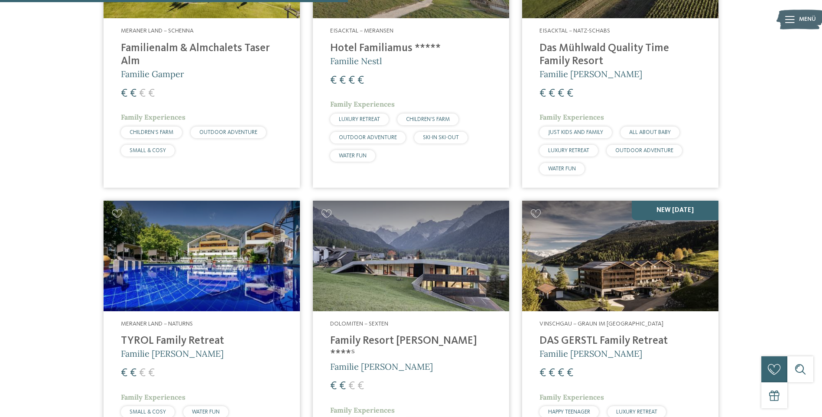
click at [192, 335] on h4 "TYROL Family Retreat" at bounding box center [202, 341] width 162 height 13
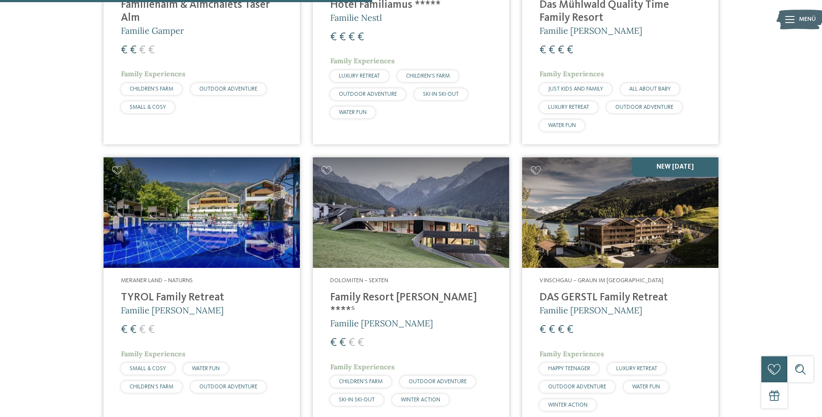
scroll to position [1327, 0]
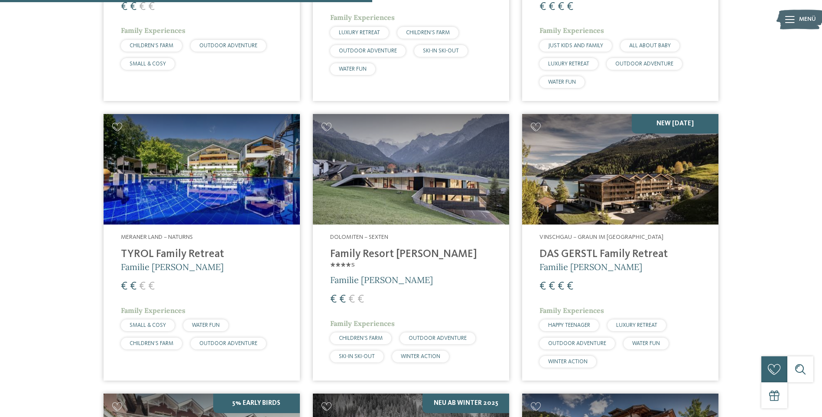
click at [419, 248] on h4 "Family Resort Rainer ****ˢ" at bounding box center [411, 261] width 162 height 26
click at [628, 248] on h4 "DAS GERSTL Family Retreat" at bounding box center [621, 254] width 162 height 13
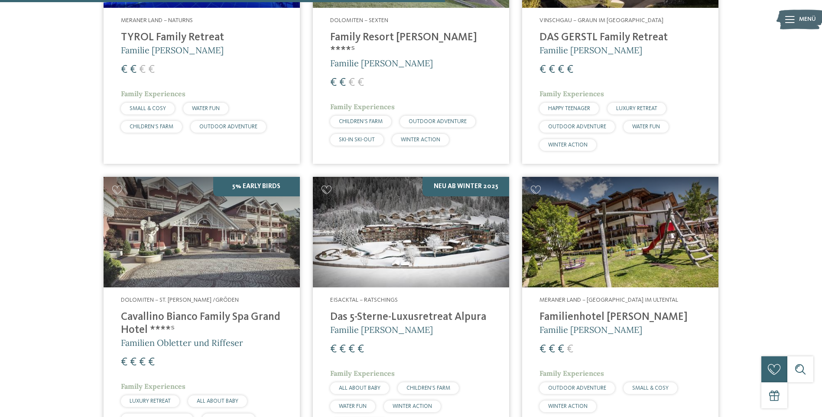
scroll to position [1587, 0]
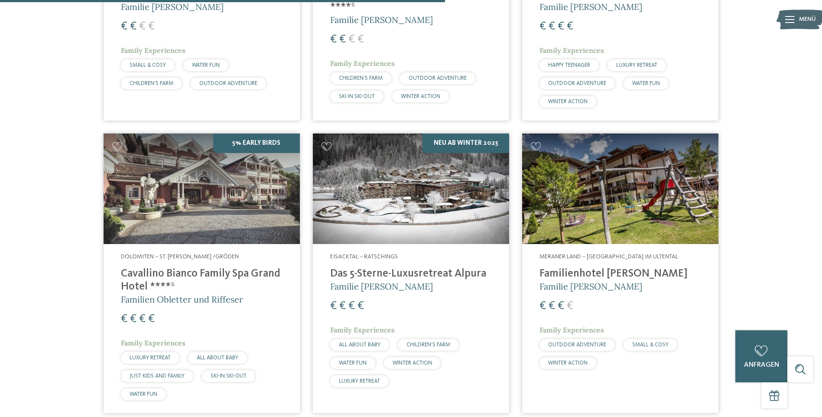
click at [227, 267] on h4 "Cavallino Bianco Family Spa Grand Hotel ****ˢ" at bounding box center [202, 280] width 162 height 26
click at [374, 267] on h4 "Das 5-Sterne-Luxusretreat Alpura" at bounding box center [411, 273] width 162 height 13
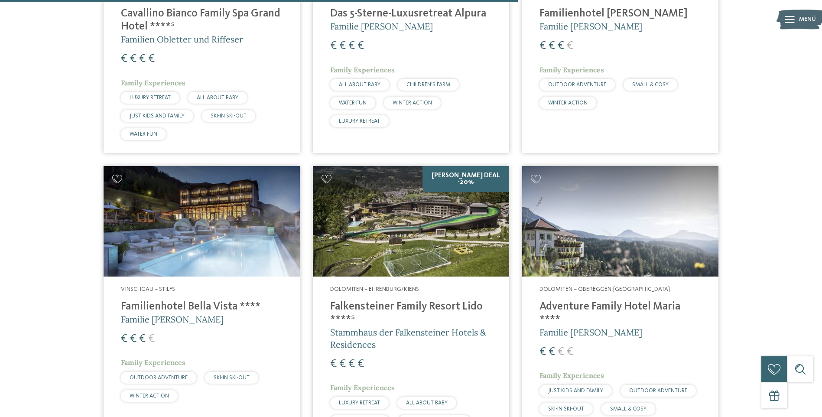
scroll to position [1890, 0]
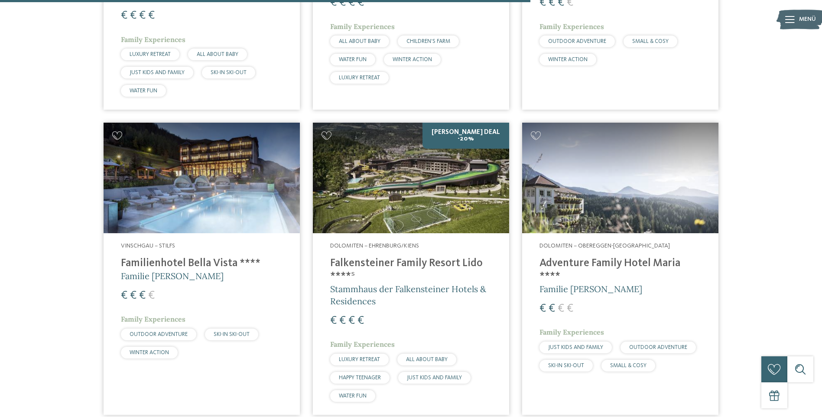
click at [190, 257] on h4 "Familienhotel Bella Vista ****" at bounding box center [202, 263] width 162 height 13
click at [367, 257] on h4 "Falkensteiner Family Resort Lido ****ˢ" at bounding box center [411, 270] width 162 height 26
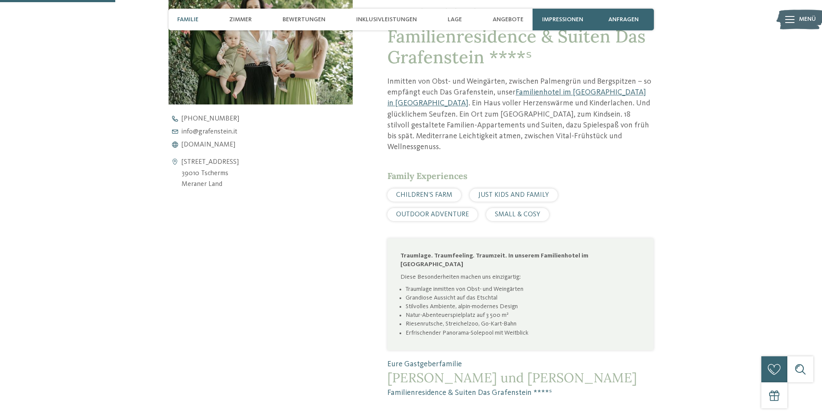
click at [327, 270] on div "Kontaktdaten öffnen [STREET_ADDRESS] 39010 Tscherms [GEOGRAPHIC_DATA] [PHONE_NU…" at bounding box center [261, 173] width 185 height 415
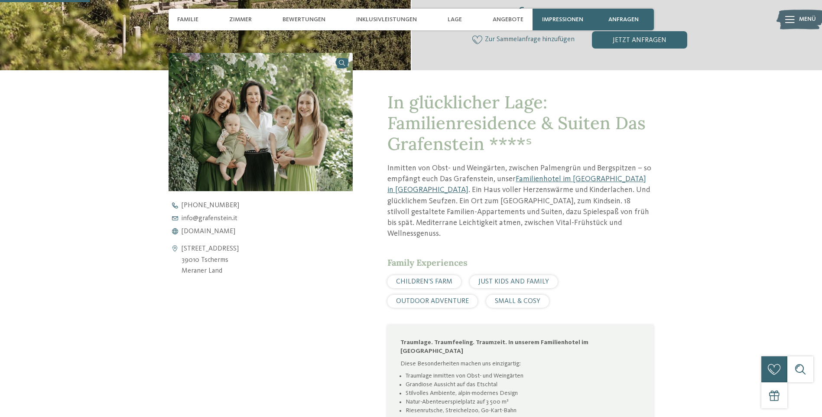
scroll to position [347, 0]
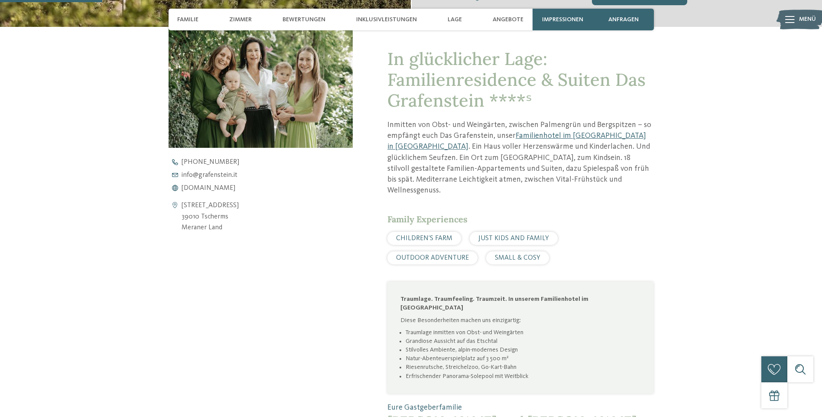
click at [145, 283] on div "In glücklicher Lage: Familienresidence & Suiten Das Grafenstein ****ˢ Inmitten …" at bounding box center [411, 234] width 589 height 415
click at [212, 208] on address "[STREET_ADDRESS] 39010 Tscherms [GEOGRAPHIC_DATA]" at bounding box center [210, 216] width 57 height 33
click at [62, 212] on div "zurück zur Hotelübersicht ab" at bounding box center [411, 69] width 822 height 745
click at [244, 286] on div "Kontaktdaten öffnen [STREET_ADDRESS] 39010 Tscherms [GEOGRAPHIC_DATA] [PHONE_NU…" at bounding box center [261, 217] width 185 height 415
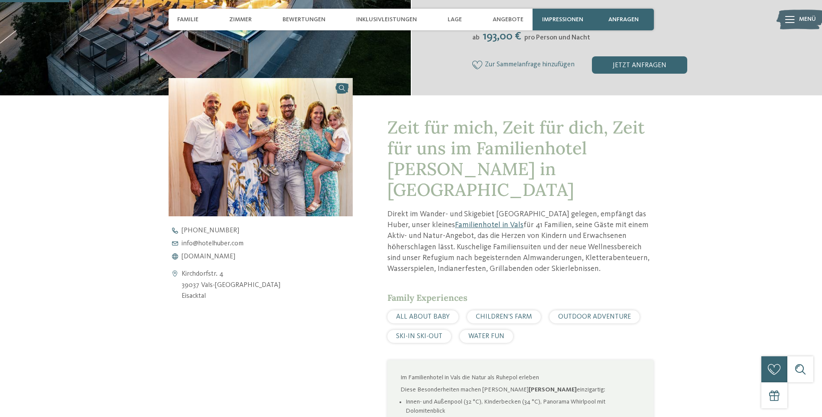
scroll to position [303, 0]
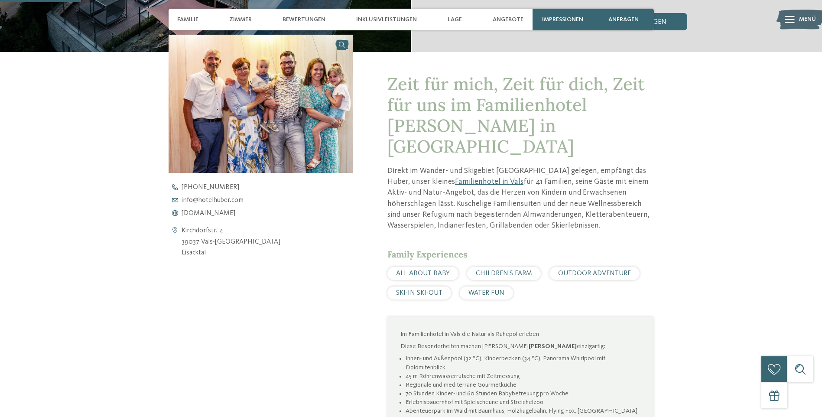
drag, startPoint x: 231, startPoint y: 296, endPoint x: 31, endPoint y: 256, distance: 203.7
click at [231, 296] on div "Kontaktdaten öffnen Kirchdorfstr. 4 39037 Vals-Mühlbach Eisacktal +39 0472 547 …" at bounding box center [261, 351] width 185 height 633
click at [267, 315] on div "Kontaktdaten öffnen Kirchdorfstr. 4 39037 Vals-Mühlbach Eisacktal +39 0472 547 …" at bounding box center [261, 351] width 185 height 633
drag, startPoint x: 206, startPoint y: 323, endPoint x: 185, endPoint y: 305, distance: 28.0
click at [206, 323] on div "Kontaktdaten öffnen Kirchdorfstr. 4 39037 Vals-Mühlbach Eisacktal +39 0472 547 …" at bounding box center [261, 351] width 185 height 633
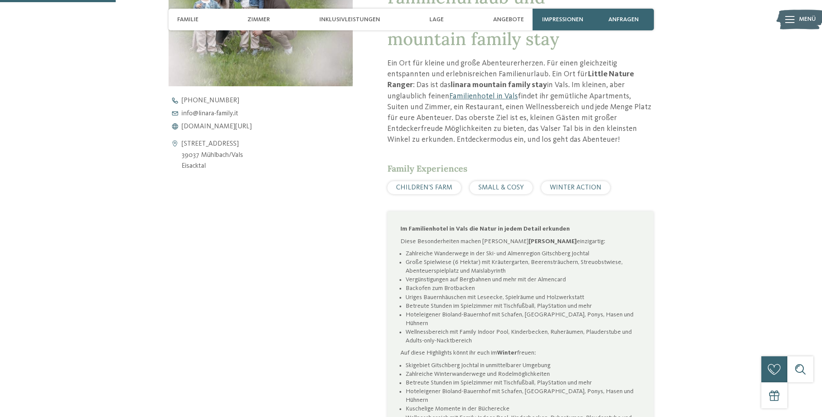
scroll to position [390, 0]
click at [296, 263] on div "Kontaktdaten öffnen [STREET_ADDRESS] 39037 Mühlbach/[GEOGRAPHIC_DATA] [GEOGRAPH…" at bounding box center [261, 211] width 185 height 527
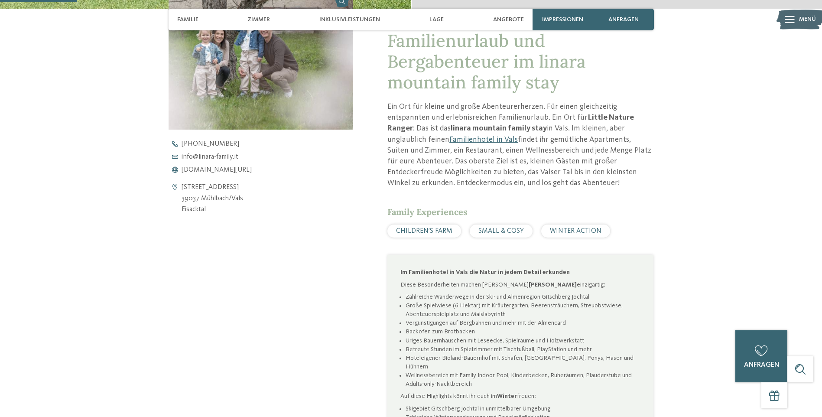
scroll to position [173, 0]
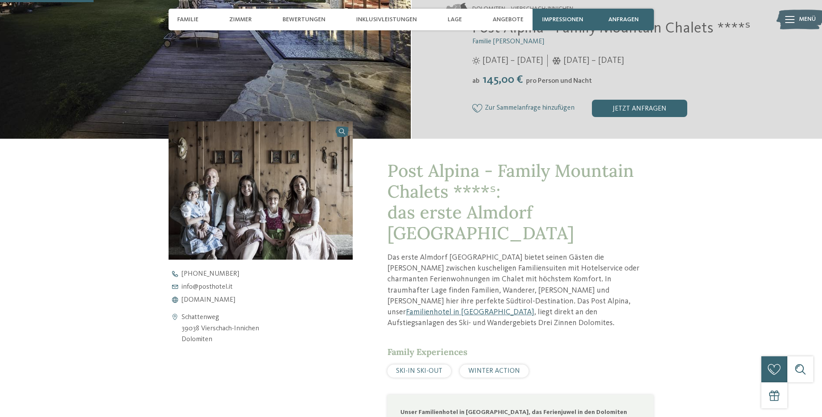
scroll to position [347, 0]
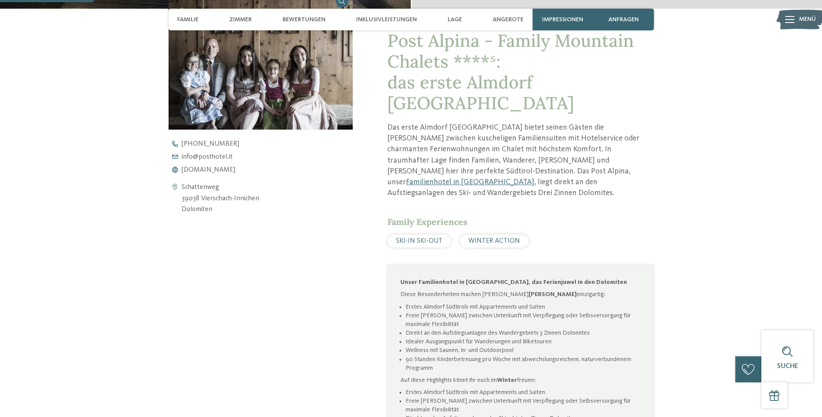
drag, startPoint x: 93, startPoint y: 185, endPoint x: 43, endPoint y: 24, distance: 167.8
click at [92, 184] on div "zurück zur Hotelübersicht ab" at bounding box center [411, 108] width 822 height 823
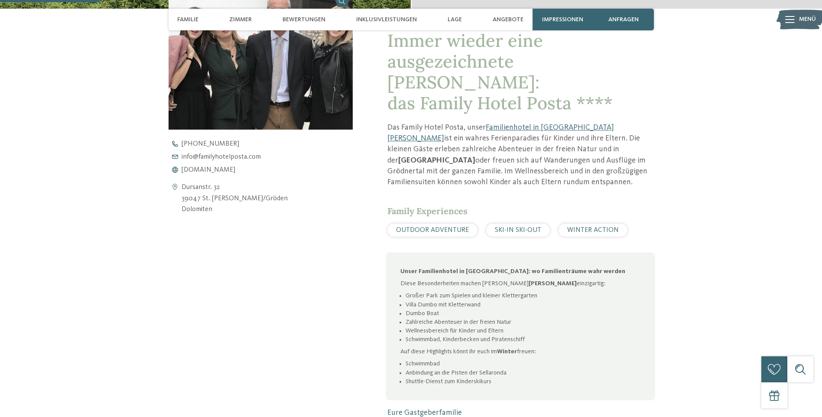
click at [132, 276] on div "Immer wieder eine ausgezeichnete Wahl: das Family Hotel Posta **** Das Family H…" at bounding box center [411, 228] width 589 height 438
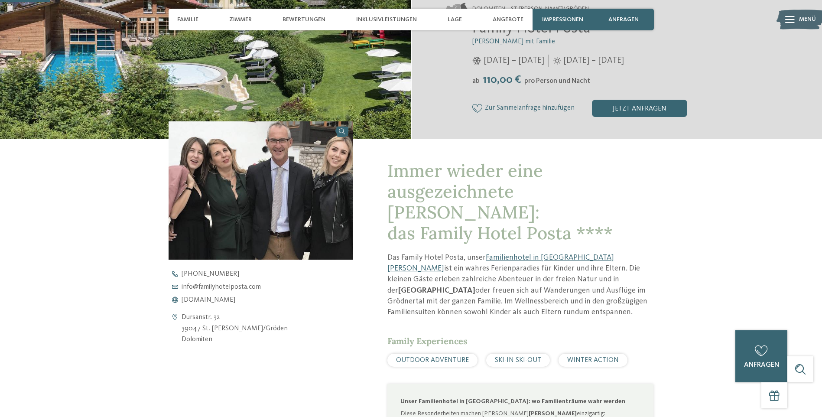
scroll to position [173, 0]
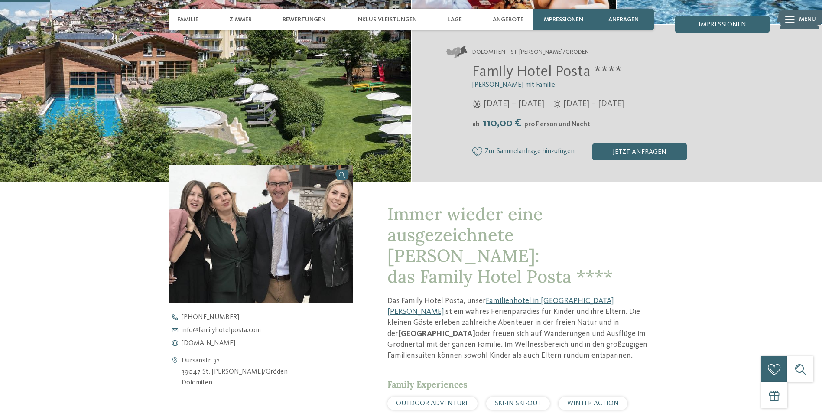
click at [64, 245] on div "zurück zur Hotelübersicht ab" at bounding box center [411, 245] width 822 height 750
click at [153, 224] on div "Immer wieder eine ausgezeichnete Wahl: das Family Hotel Posta **** Das Family H…" at bounding box center [411, 401] width 589 height 438
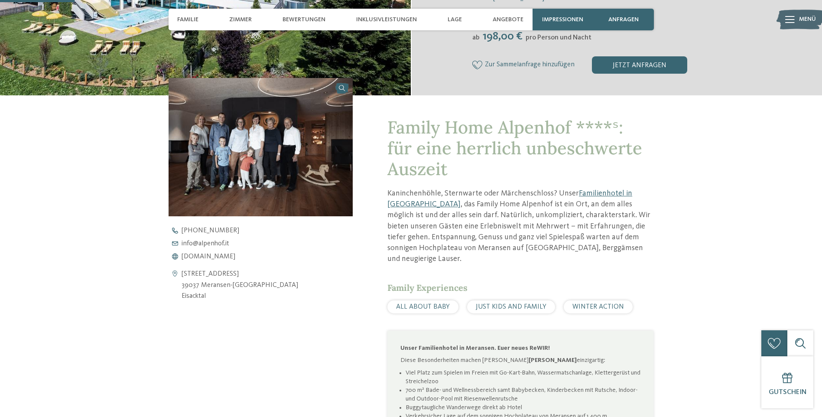
click at [443, 289] on div "Family Experiences ALL ABOUT BABY JUST KIDS AND FAMILY WINTER ACTION" at bounding box center [520, 298] width 266 height 32
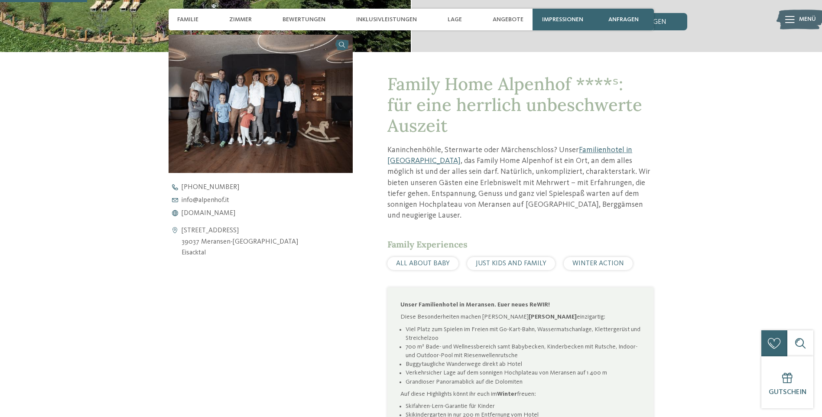
scroll to position [260, 0]
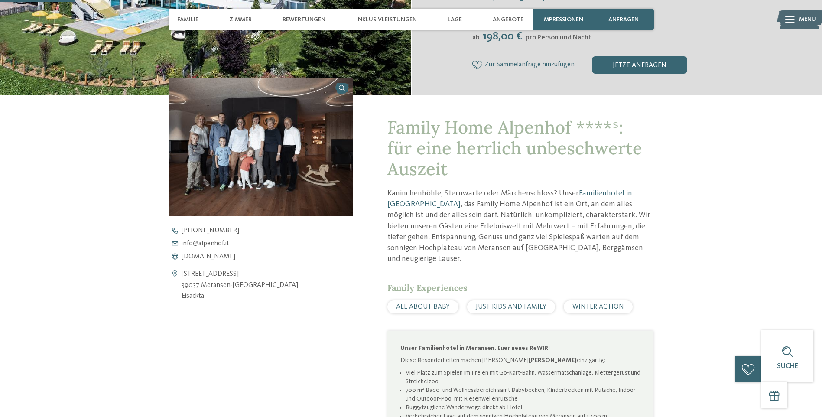
click at [188, 337] on div "Kontaktdaten öffnen [STREET_ADDRESS] 39037 Meransen-[GEOGRAPHIC_DATA] [GEOGRAPH…" at bounding box center [261, 314] width 185 height 472
click at [120, 191] on div "Family Home Alpenhof ****ˢ: für eine herrlich unbeschwerte Auszeit [GEOGRAPHIC_…" at bounding box center [411, 331] width 589 height 472
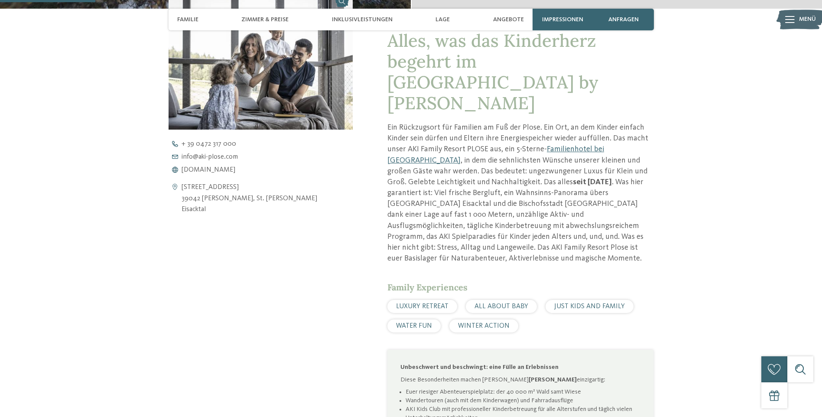
scroll to position [433, 0]
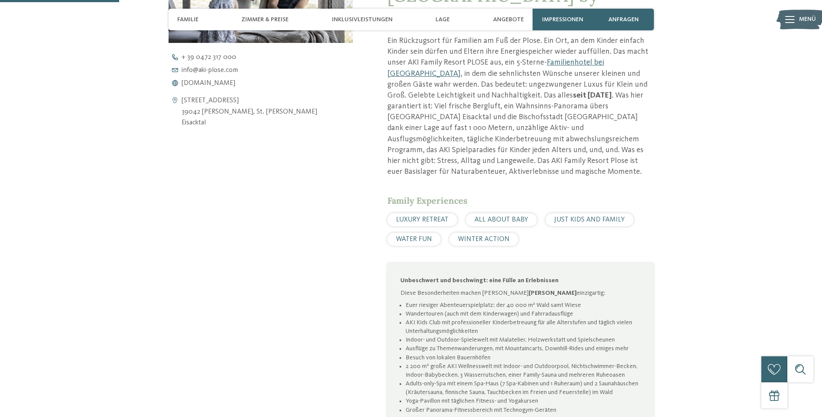
click at [192, 272] on div "Kontaktdaten öffnen Kojaweg 20 39042 Mellaun, St. Andrä Brixen Eisacktal + 39 0…" at bounding box center [261, 257] width 185 height 704
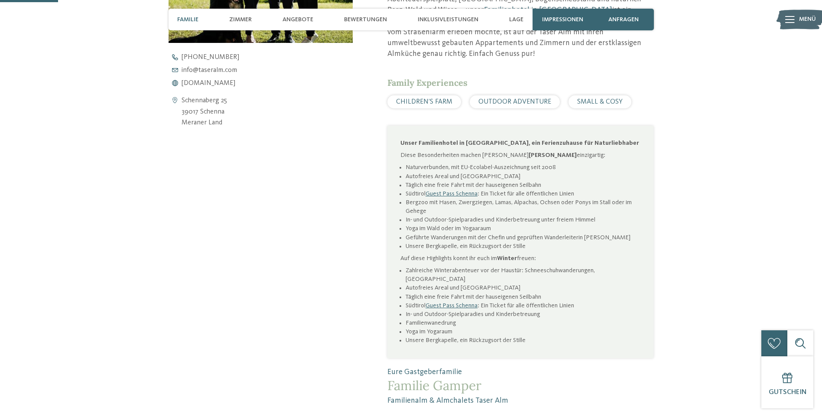
click at [80, 190] on div "zurück zur Hotelübersicht Last Minute Familie Gamper" at bounding box center [411, 8] width 822 height 796
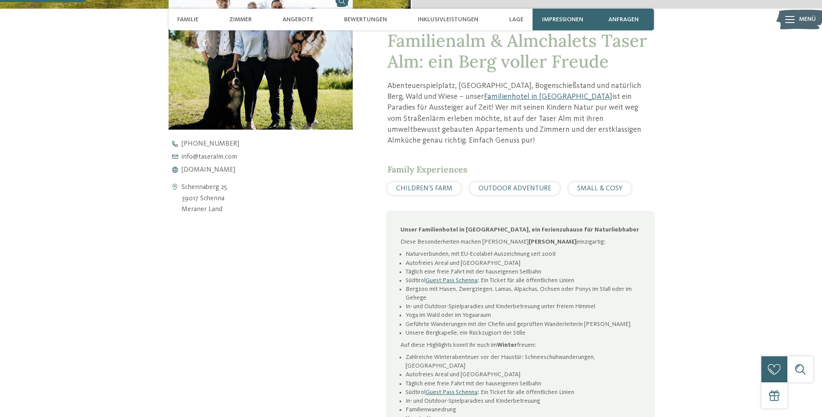
drag, startPoint x: 197, startPoint y: 257, endPoint x: 186, endPoint y: 234, distance: 24.8
click at [197, 257] on div "Kontaktdaten öffnen Schennaberg 25 39017 Schenna Meraner Land +39 0473 945 615 …" at bounding box center [261, 233] width 185 height 484
click at [88, 140] on div "zurück zur Hotelübersicht Last Minute Familie Gamper" at bounding box center [411, 95] width 822 height 796
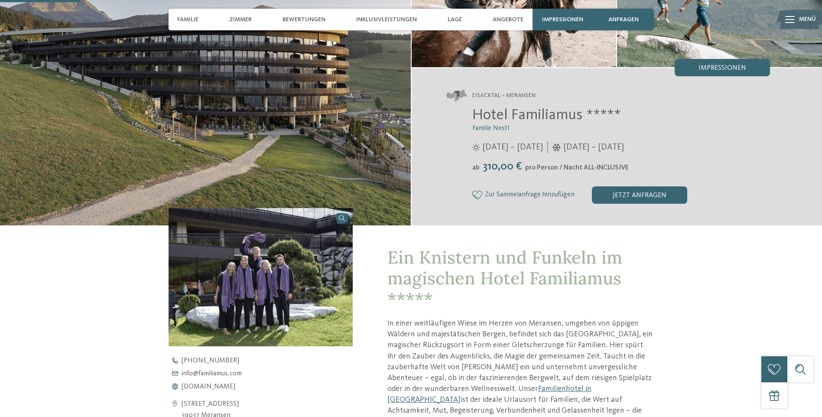
scroll to position [303, 0]
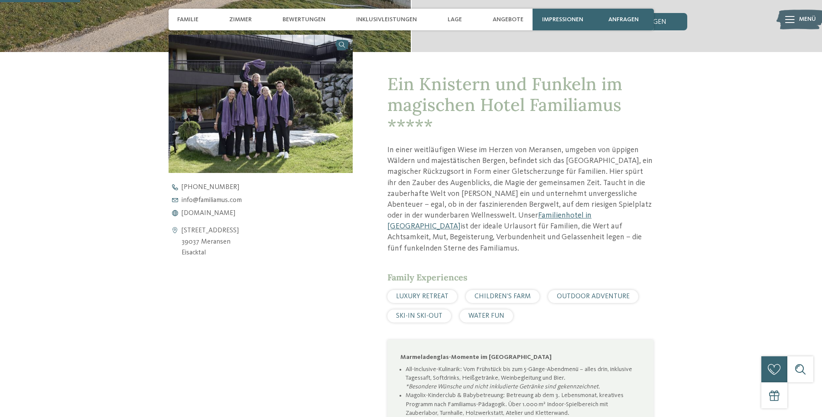
click at [236, 314] on div "Kontaktdaten öffnen [STREET_ADDRESS] 39037 Meransen [GEOGRAPHIC_DATA] [PHONE_NU…" at bounding box center [261, 360] width 185 height 650
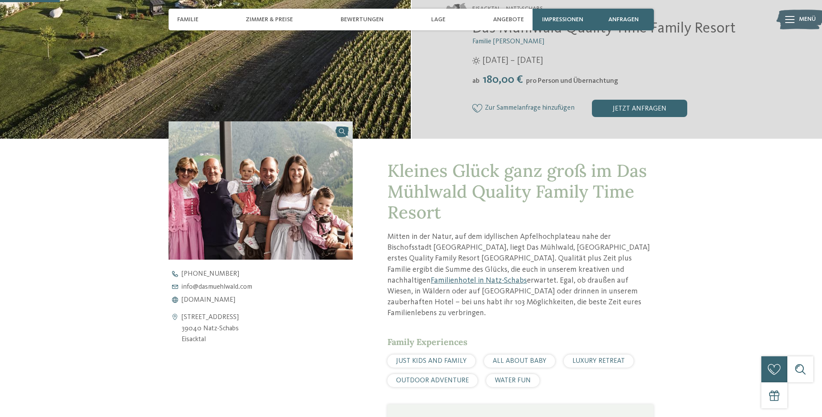
drag, startPoint x: 240, startPoint y: 315, endPoint x: 189, endPoint y: 317, distance: 50.7
click at [189, 317] on div "Schlossergasse 40 39040 Natz-Schabs Eisacktal" at bounding box center [261, 328] width 185 height 33
drag, startPoint x: 189, startPoint y: 317, endPoint x: 250, endPoint y: 313, distance: 60.8
click at [250, 312] on div "Schlossergasse 40 39040 Natz-Schabs Eisacktal" at bounding box center [261, 328] width 185 height 33
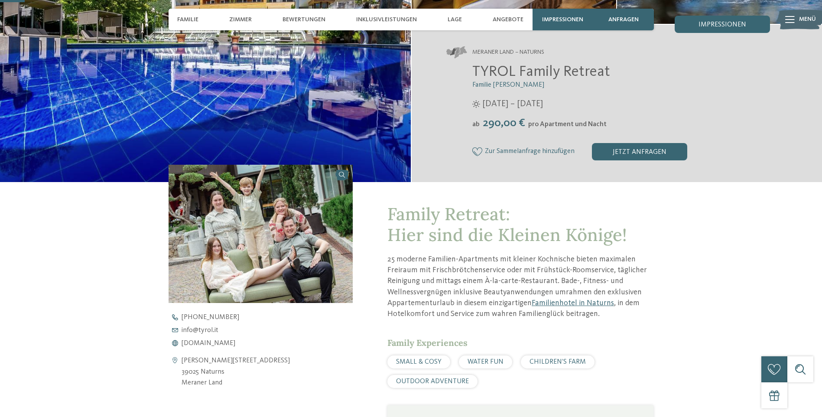
scroll to position [217, 0]
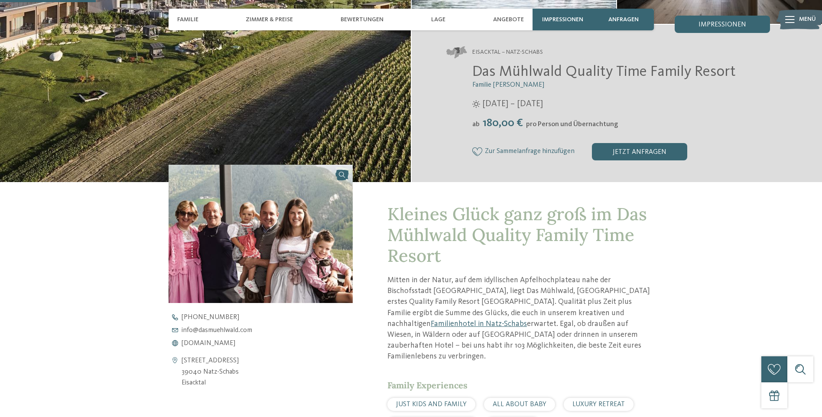
scroll to position [390, 0]
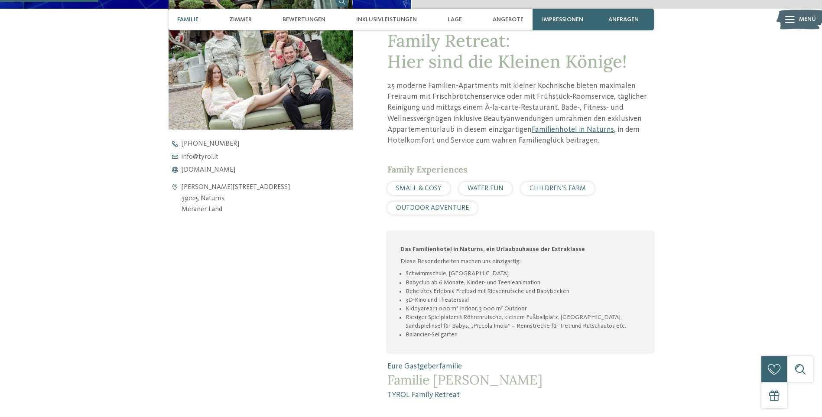
click at [196, 268] on div "Kontaktdaten öffnen Gustav-Flora-Straße 4 39025 Naturns Meraner Land +39 0473 6…" at bounding box center [261, 187] width 185 height 392
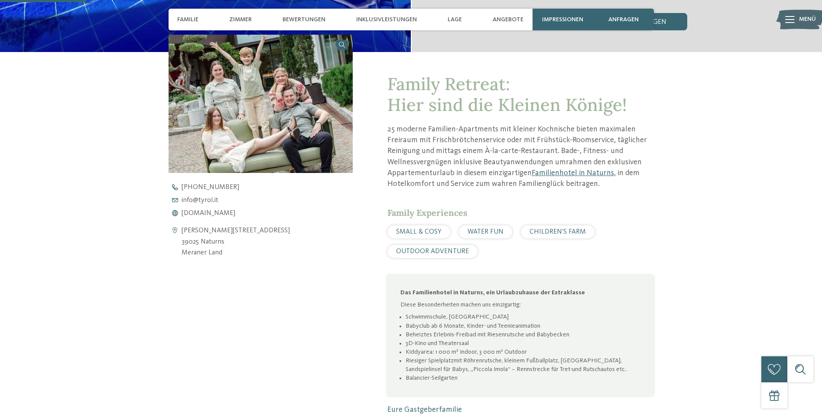
click at [268, 261] on div "Kontaktdaten öffnen Gustav-Flora-Straße 4 39025 Naturns Meraner Land +39 0473 6…" at bounding box center [261, 231] width 185 height 392
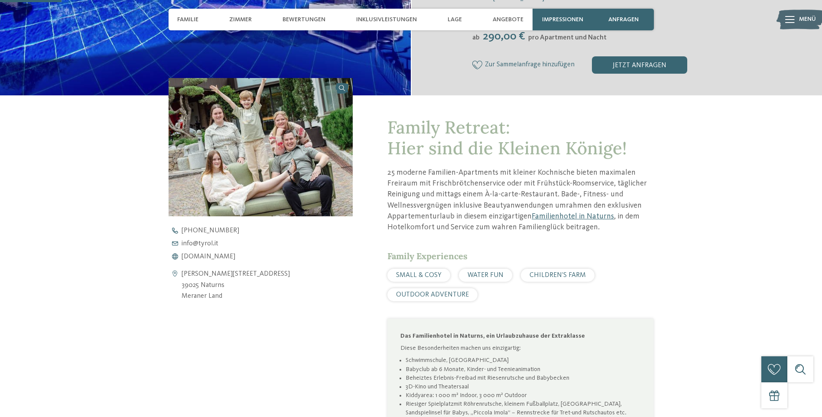
scroll to position [347, 0]
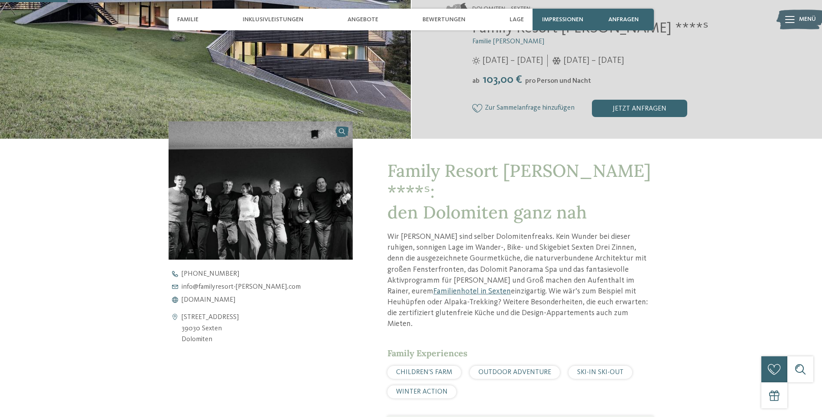
scroll to position [303, 0]
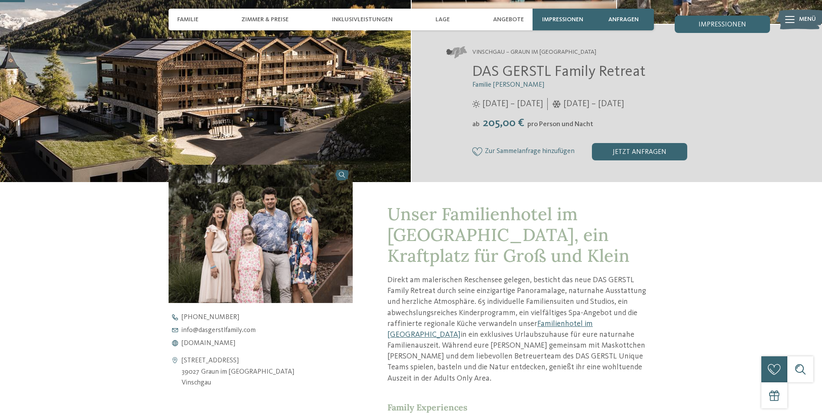
scroll to position [303, 0]
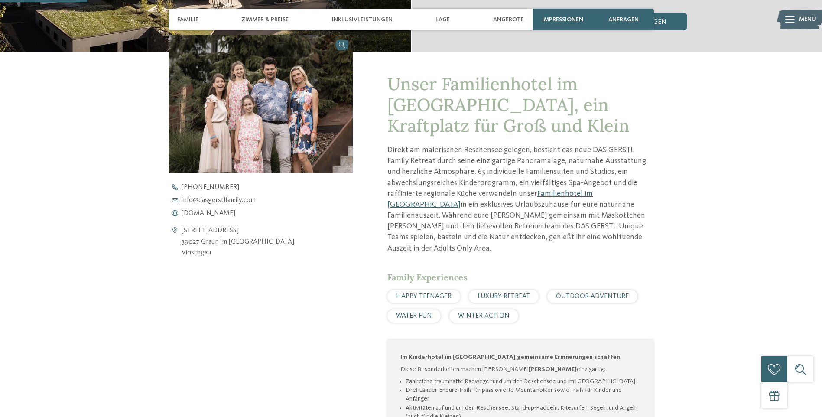
click at [124, 173] on div "Unser Familienhotel im Vinschgau, ein Kraftplatz für Groß und Klein Direkt am m…" at bounding box center [411, 336] width 589 height 568
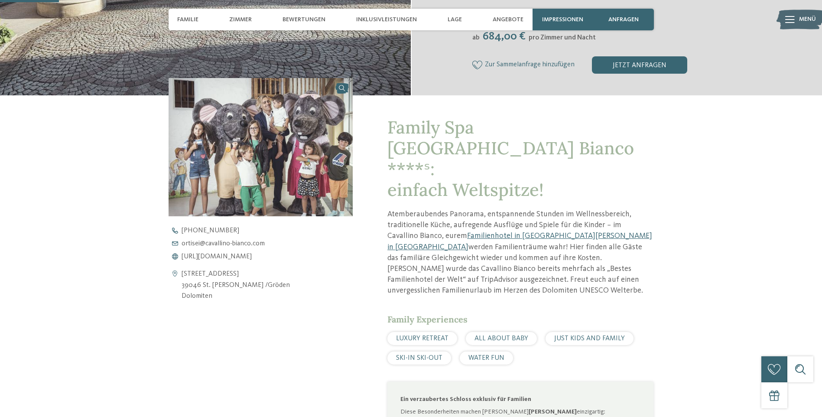
scroll to position [433, 0]
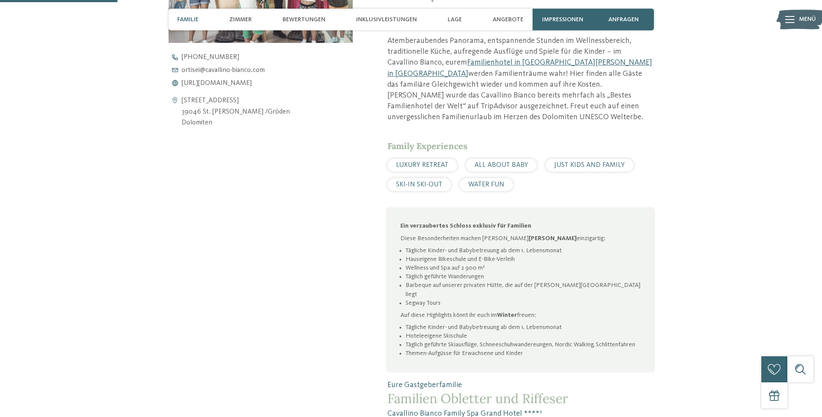
click at [202, 205] on div "Kontaktdaten öffnen Reziastraße 22 39046 St. Ulrich /Gröden Dolomiten +39 0471 …" at bounding box center [261, 153] width 185 height 497
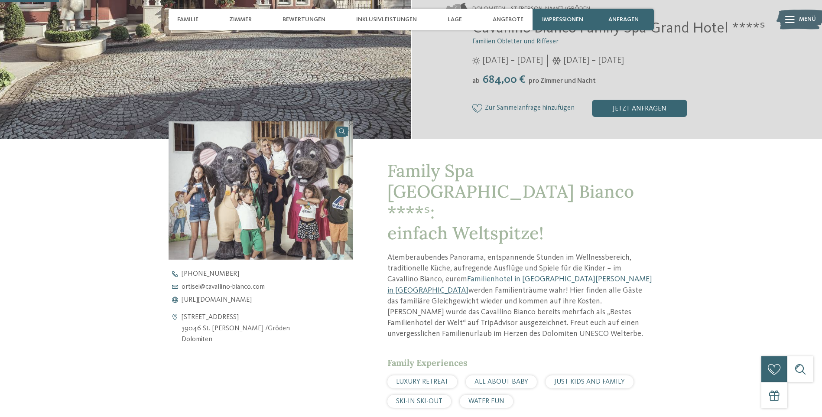
scroll to position [173, 0]
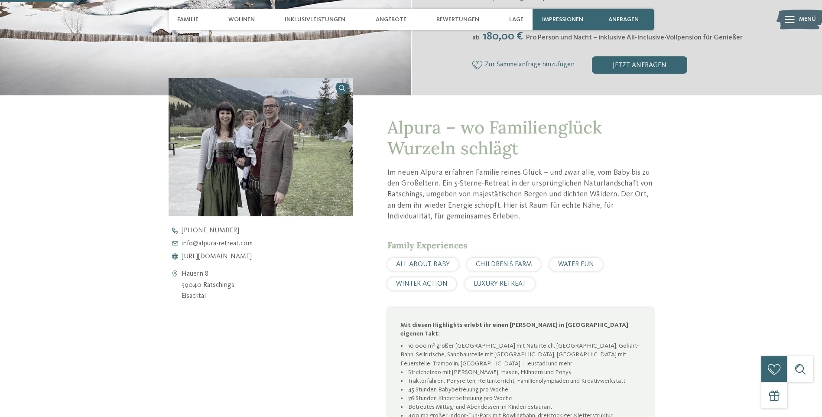
scroll to position [217, 0]
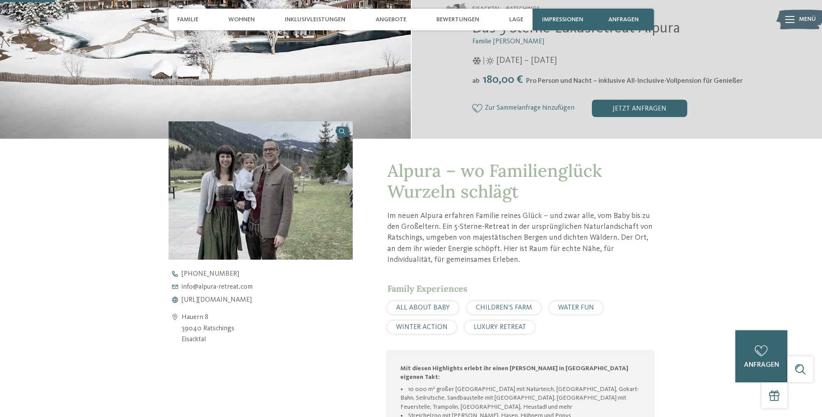
click at [402, 294] on div "Family Experiences" at bounding box center [520, 289] width 266 height 12
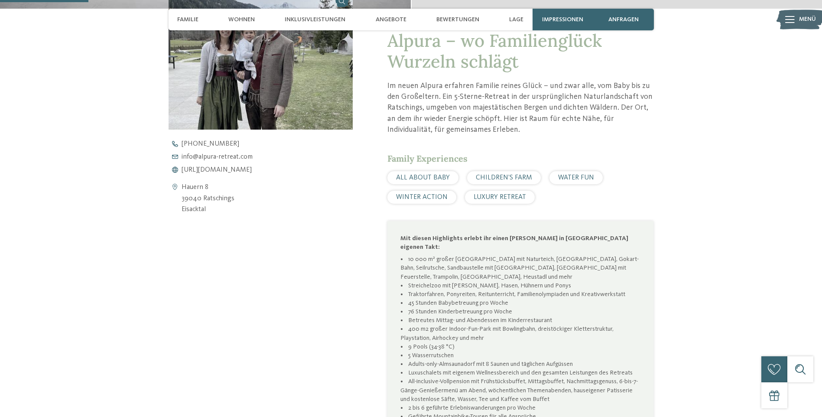
scroll to position [390, 0]
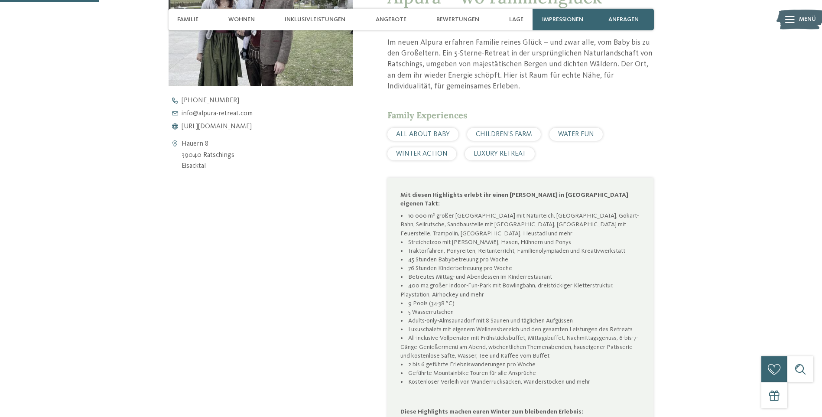
drag, startPoint x: 117, startPoint y: 157, endPoint x: 116, endPoint y: 151, distance: 6.5
click at [117, 151] on div "Alpura – wo Familienglück Wurzeln schlägt Im neuen Alpura erfahren Familie rein…" at bounding box center [411, 319] width 589 height 708
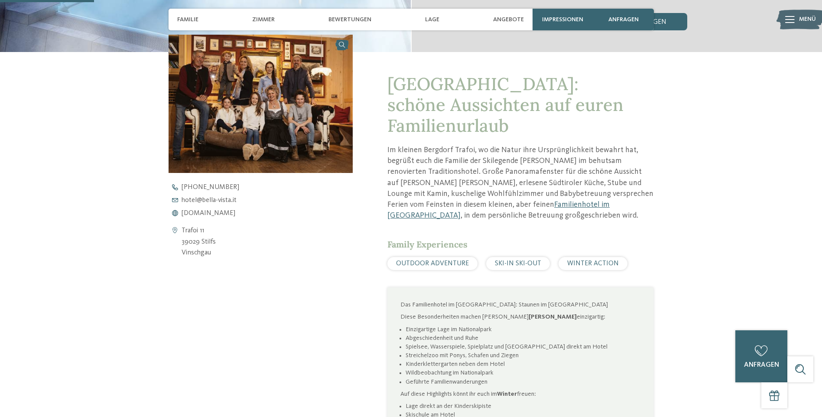
click at [146, 129] on div "Hotel Bella Vista: schöne Aussichten auf euren Familienurlaub Im kleinen Bergdo…" at bounding box center [411, 283] width 589 height 463
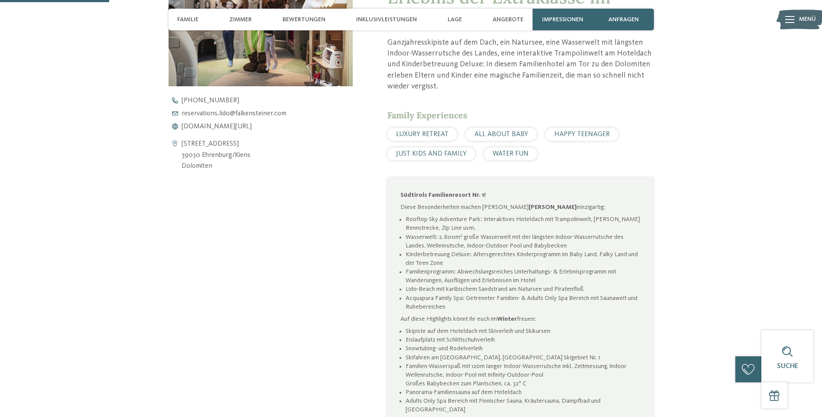
click at [329, 300] on div "Kontaktdaten öffnen [STREET_ADDRESS] 39030 [GEOGRAPHIC_DATA]/[GEOGRAPHIC_DATA] …" at bounding box center [261, 211] width 185 height 526
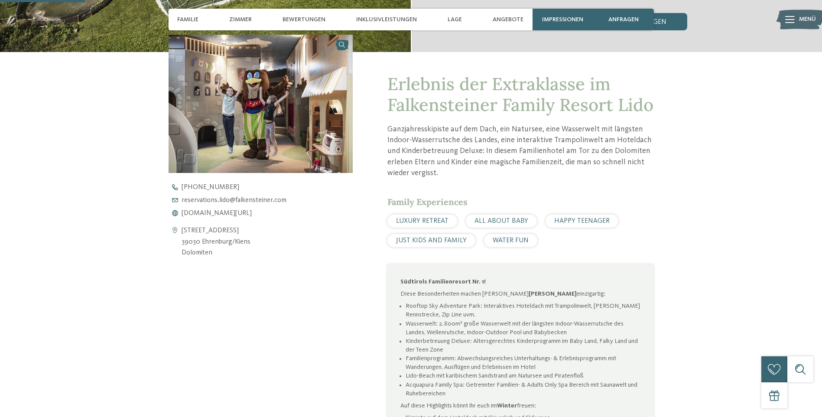
scroll to position [130, 0]
